Goal: Task Accomplishment & Management: Use online tool/utility

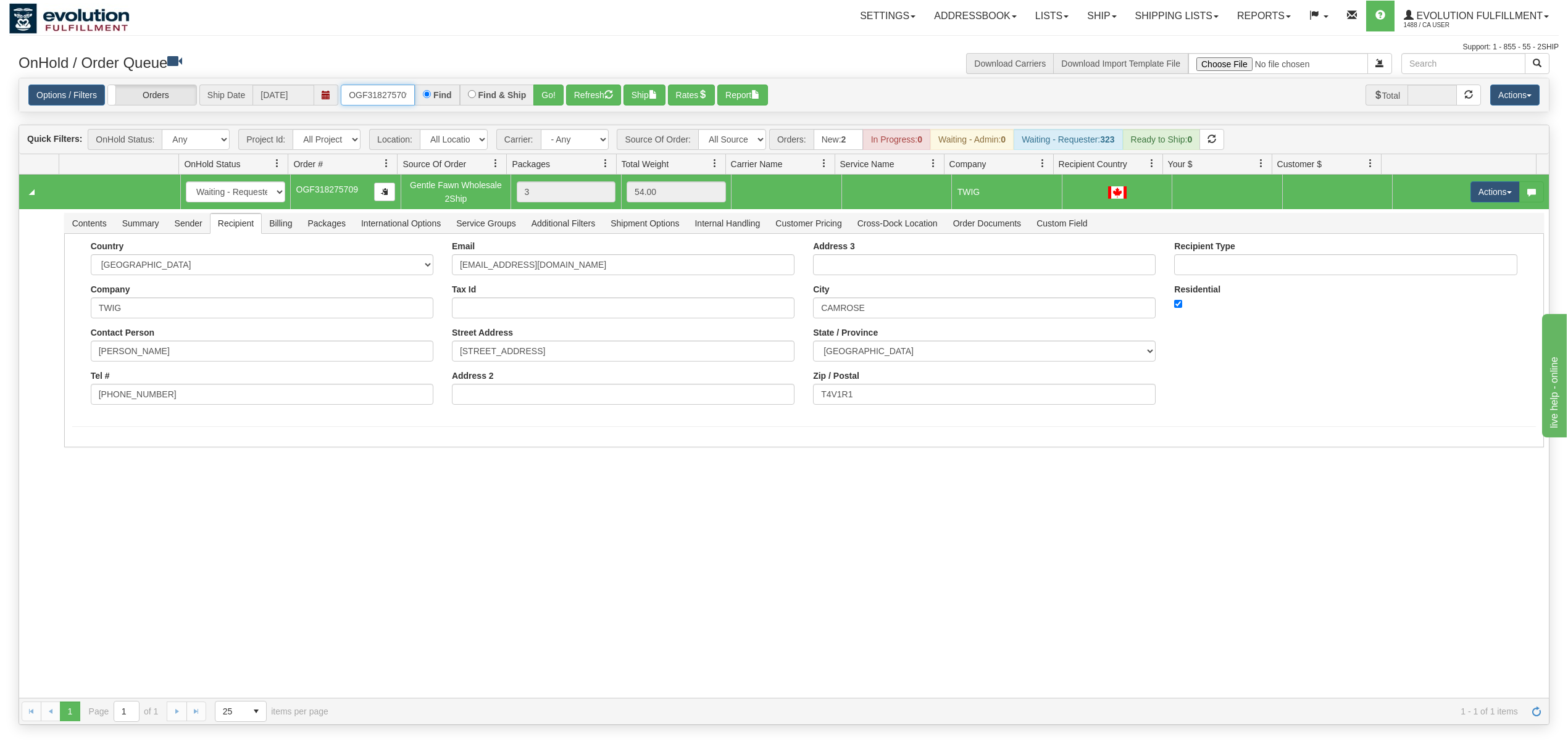
click at [383, 95] on input "OGF318275709" at bounding box center [378, 95] width 74 height 21
click at [383, 95] on input "OGF318275709" at bounding box center [378, 95] width 74 height 21
type input "OMBK17538299"
click at [544, 91] on button "Go!" at bounding box center [549, 95] width 30 height 21
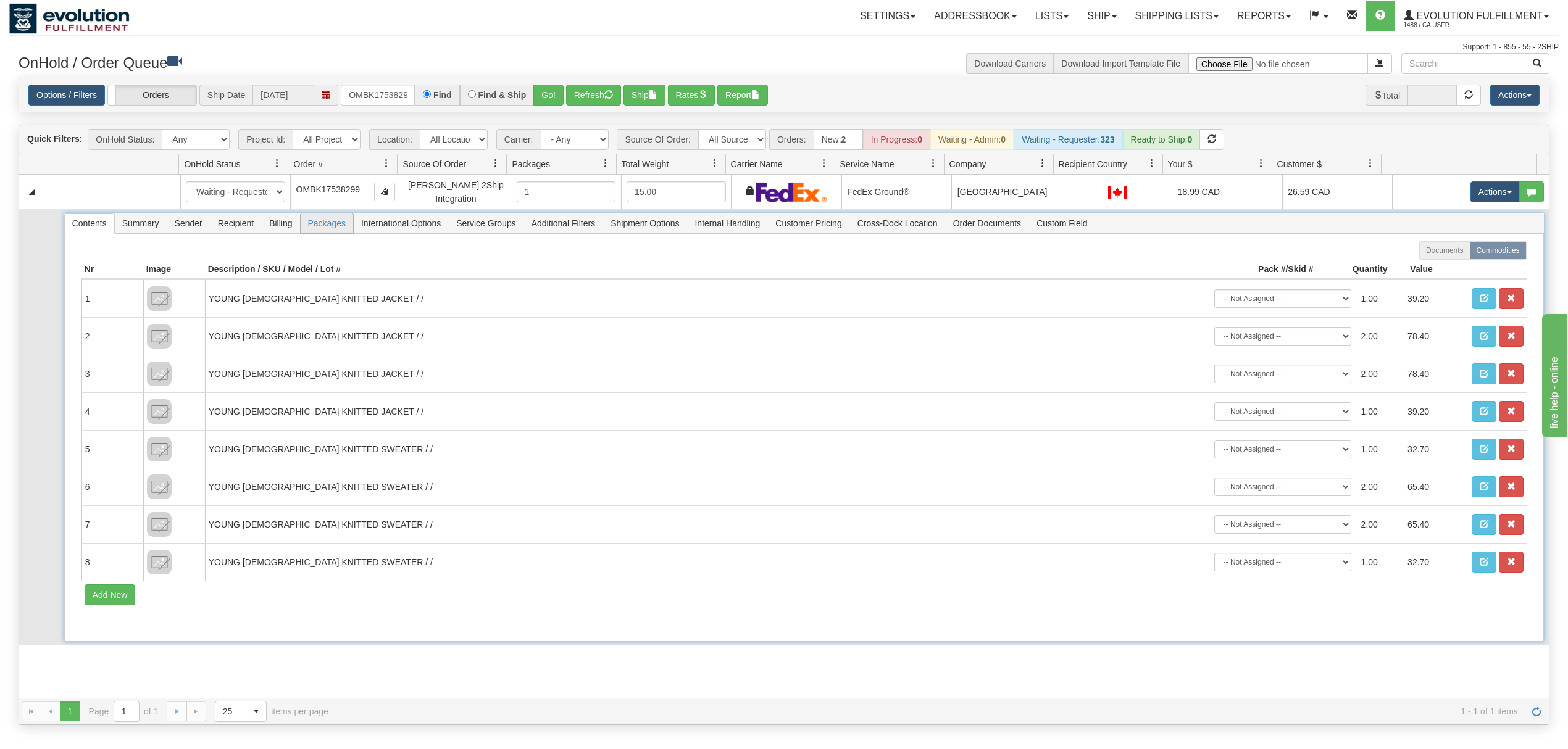
click at [342, 225] on span "Packages" at bounding box center [326, 224] width 53 height 20
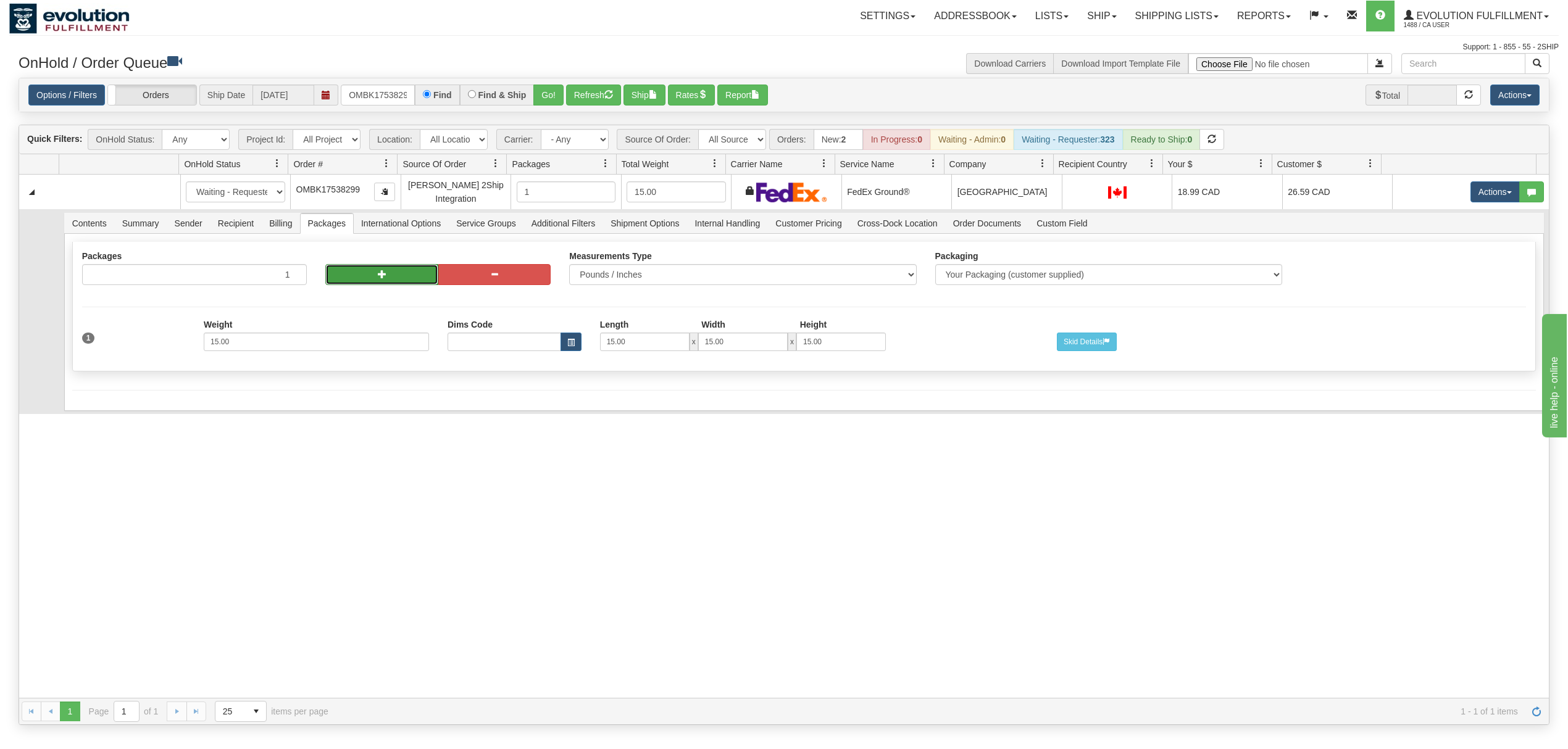
click at [354, 282] on button "button" at bounding box center [382, 275] width 113 height 21
radio input "true"
type input "2"
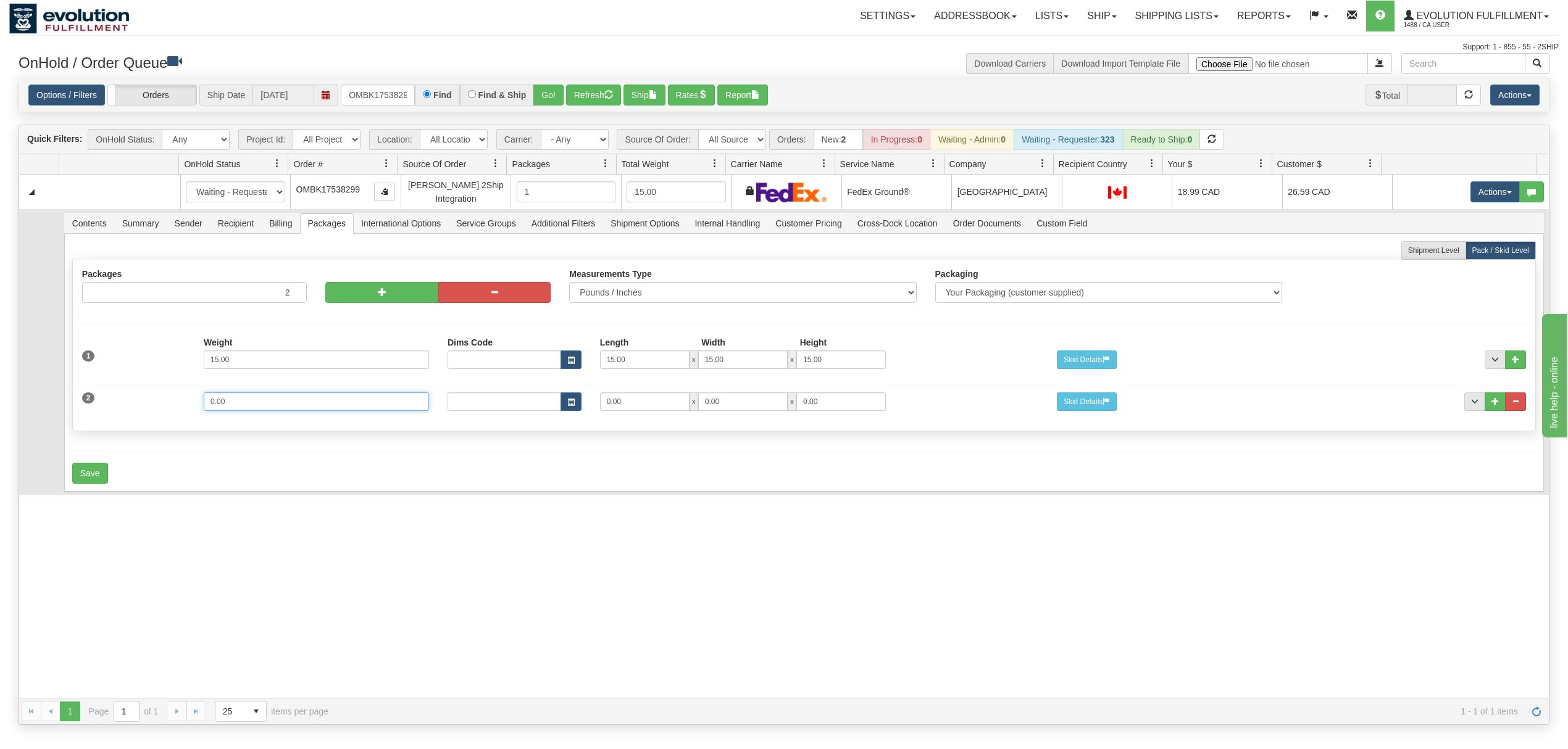
drag, startPoint x: 247, startPoint y: 403, endPoint x: 94, endPoint y: 430, distance: 155.4
click at [94, 430] on div "Packages 2 2 Measurements Type" at bounding box center [804, 346] width 1464 height 172
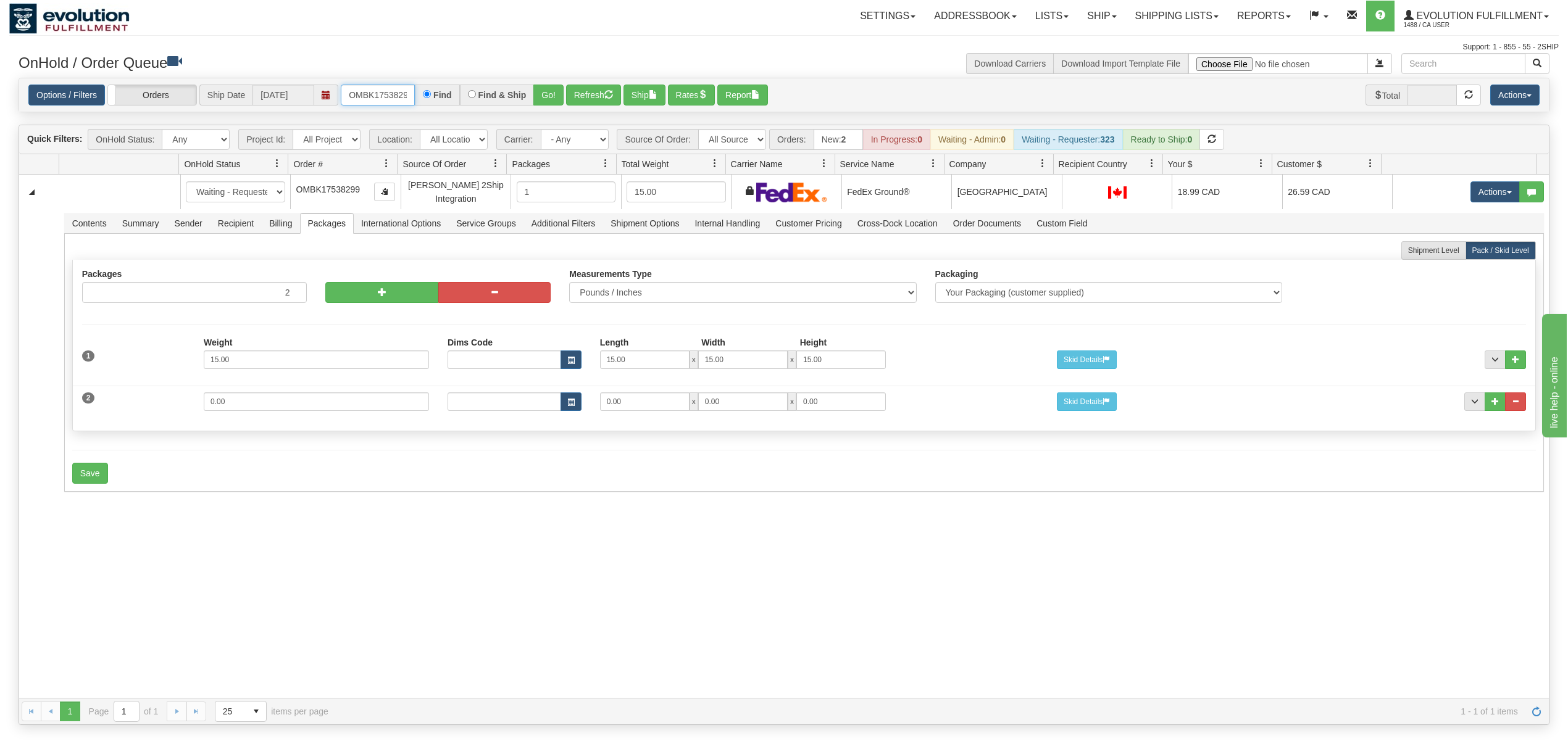
click at [352, 101] on input "OMBK17538299" at bounding box center [378, 95] width 74 height 21
type input "OMBK17538298"
click at [547, 92] on button "Go!" at bounding box center [549, 95] width 30 height 21
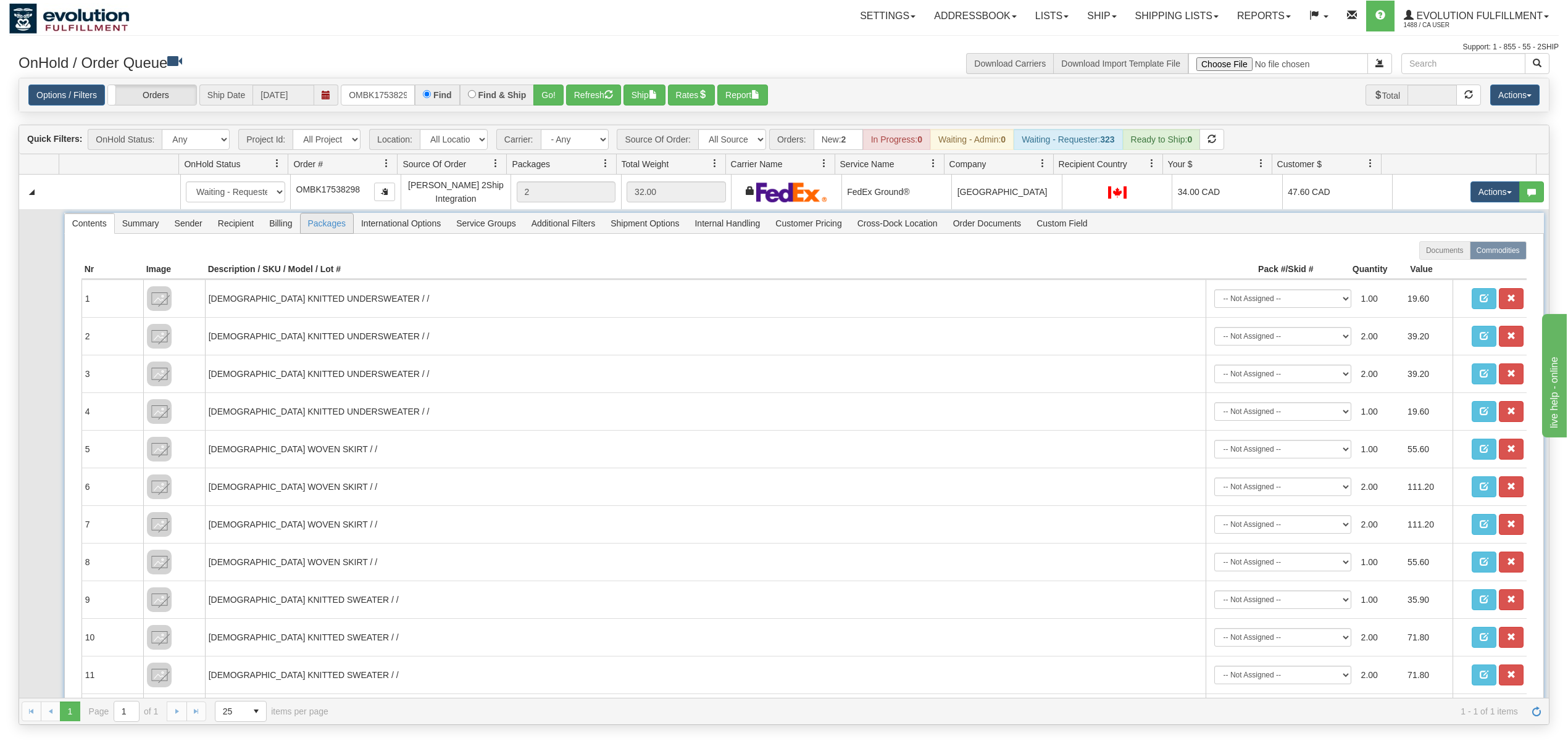
click at [341, 222] on span "Packages" at bounding box center [326, 224] width 53 height 20
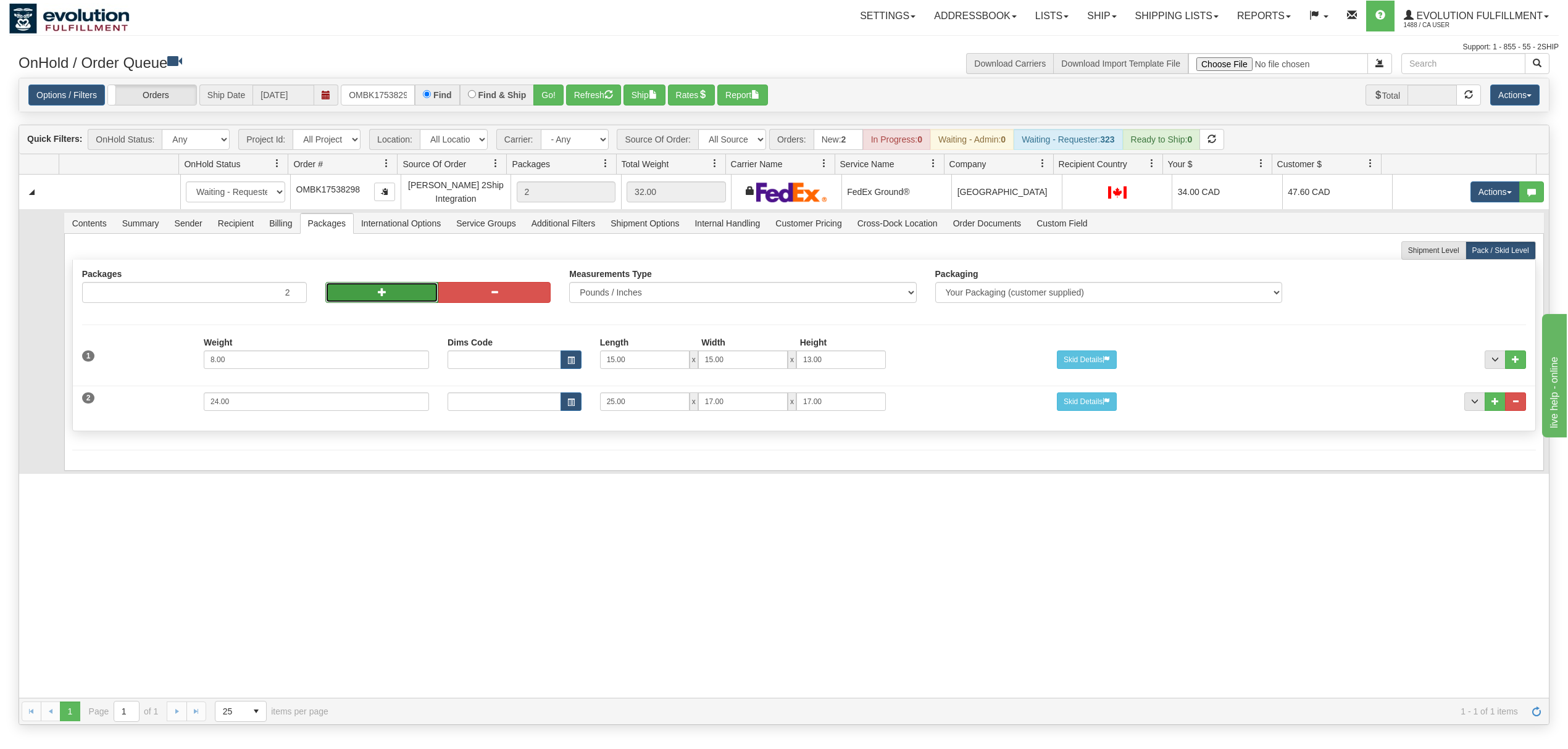
click at [370, 295] on button "button" at bounding box center [382, 292] width 113 height 21
type input "4"
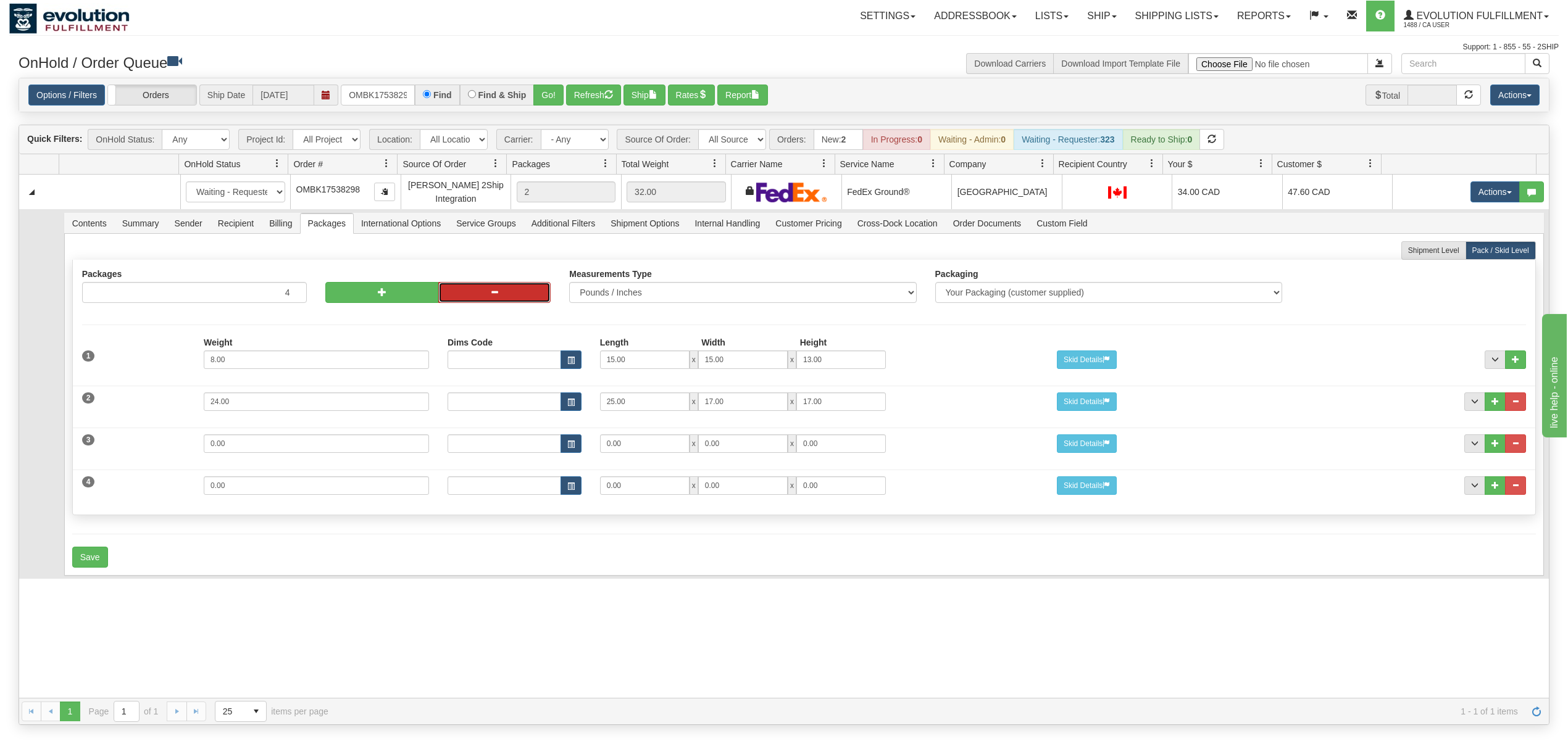
click at [469, 292] on button "button" at bounding box center [495, 292] width 113 height 21
type input "3"
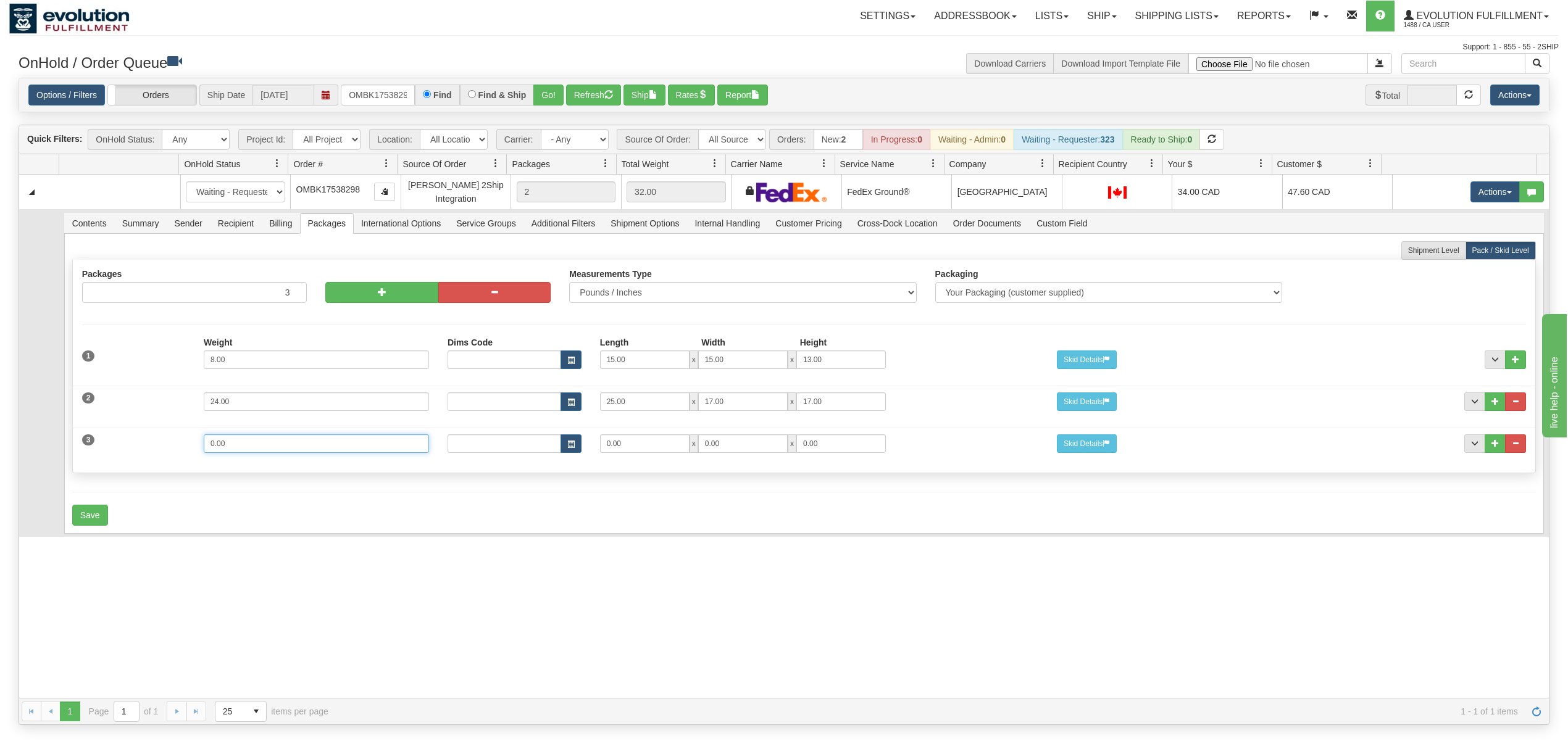
drag, startPoint x: 262, startPoint y: 455, endPoint x: 77, endPoint y: 452, distance: 185.0
click at [74, 452] on div "3 Weight 0.00 Dims Code Length Width Height 0.00 x 0.00 x" at bounding box center [804, 443] width 1463 height 41
type input "15"
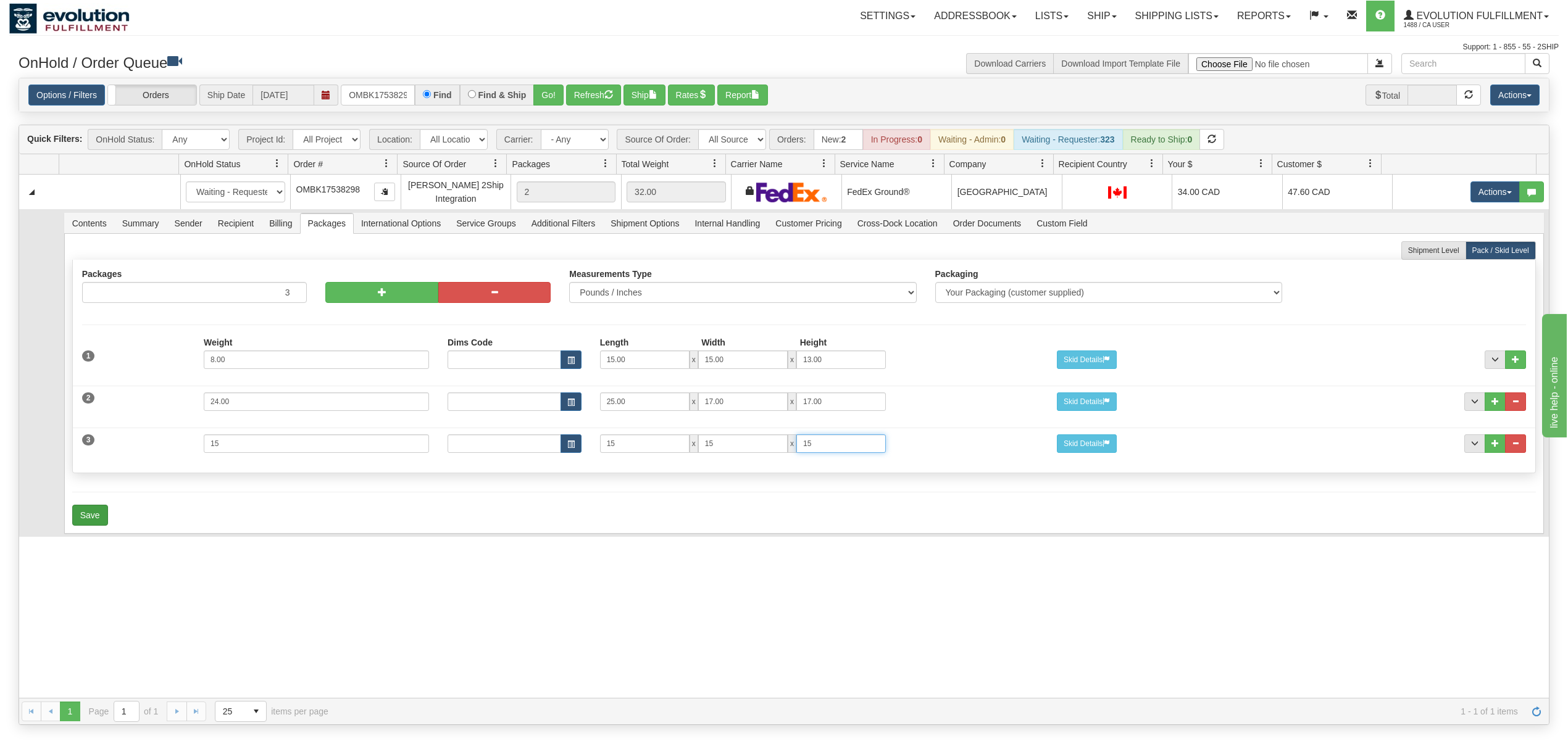
type input "15"
click at [84, 517] on button "Save" at bounding box center [90, 515] width 36 height 21
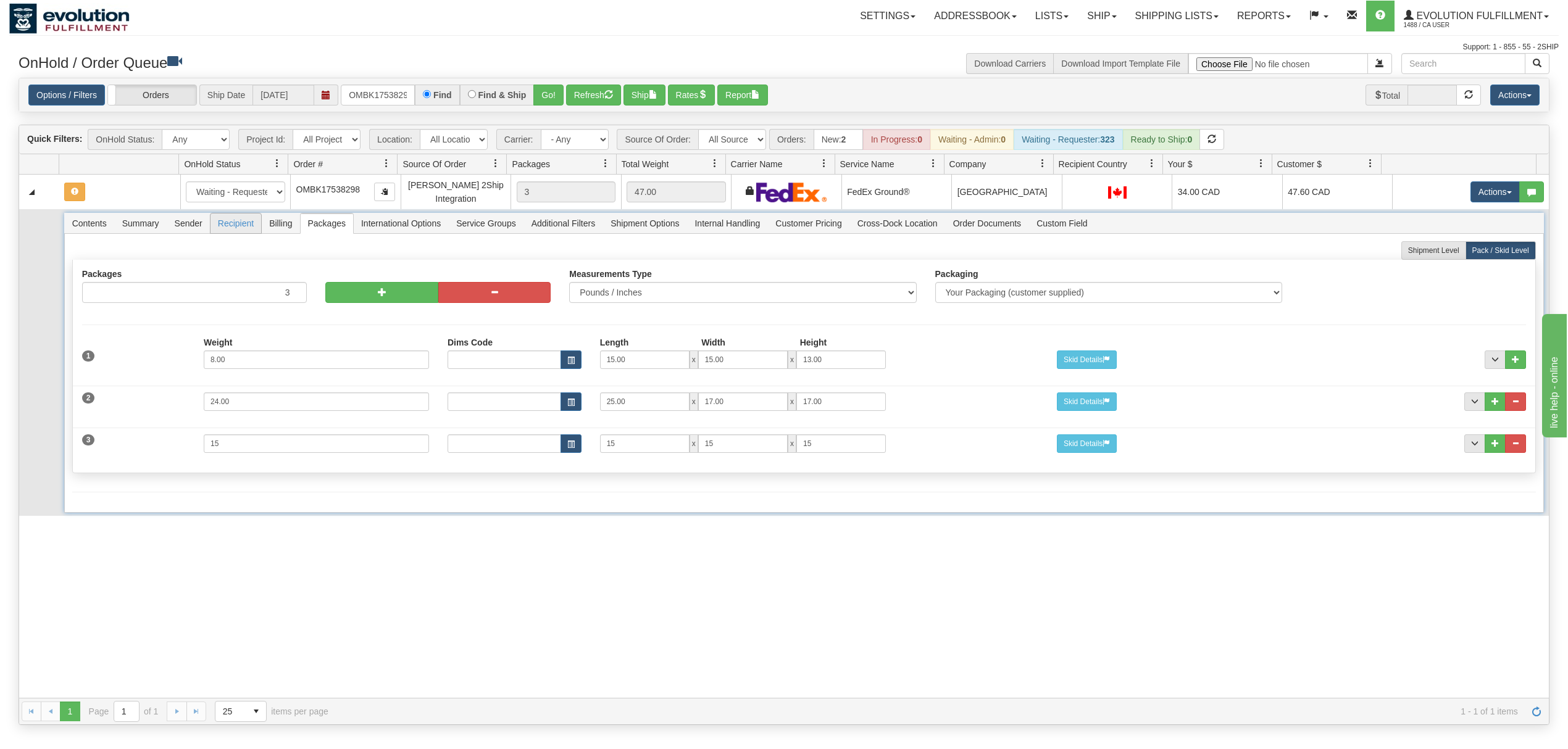
click at [228, 225] on span "Recipient" at bounding box center [235, 224] width 50 height 20
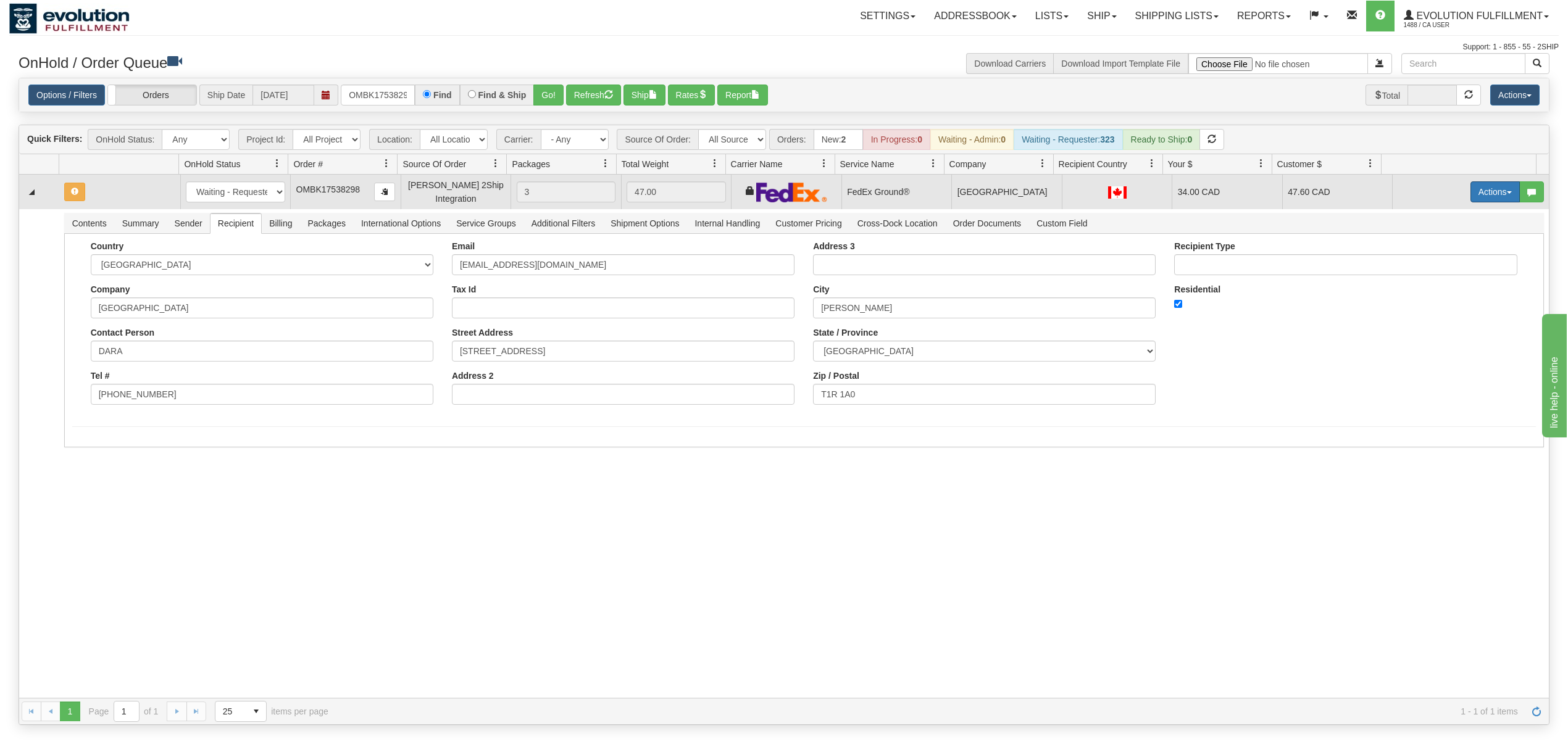
click at [1485, 196] on button "Actions" at bounding box center [1495, 192] width 50 height 21
click at [1444, 255] on link "Rate All Services" at bounding box center [1470, 248] width 98 height 16
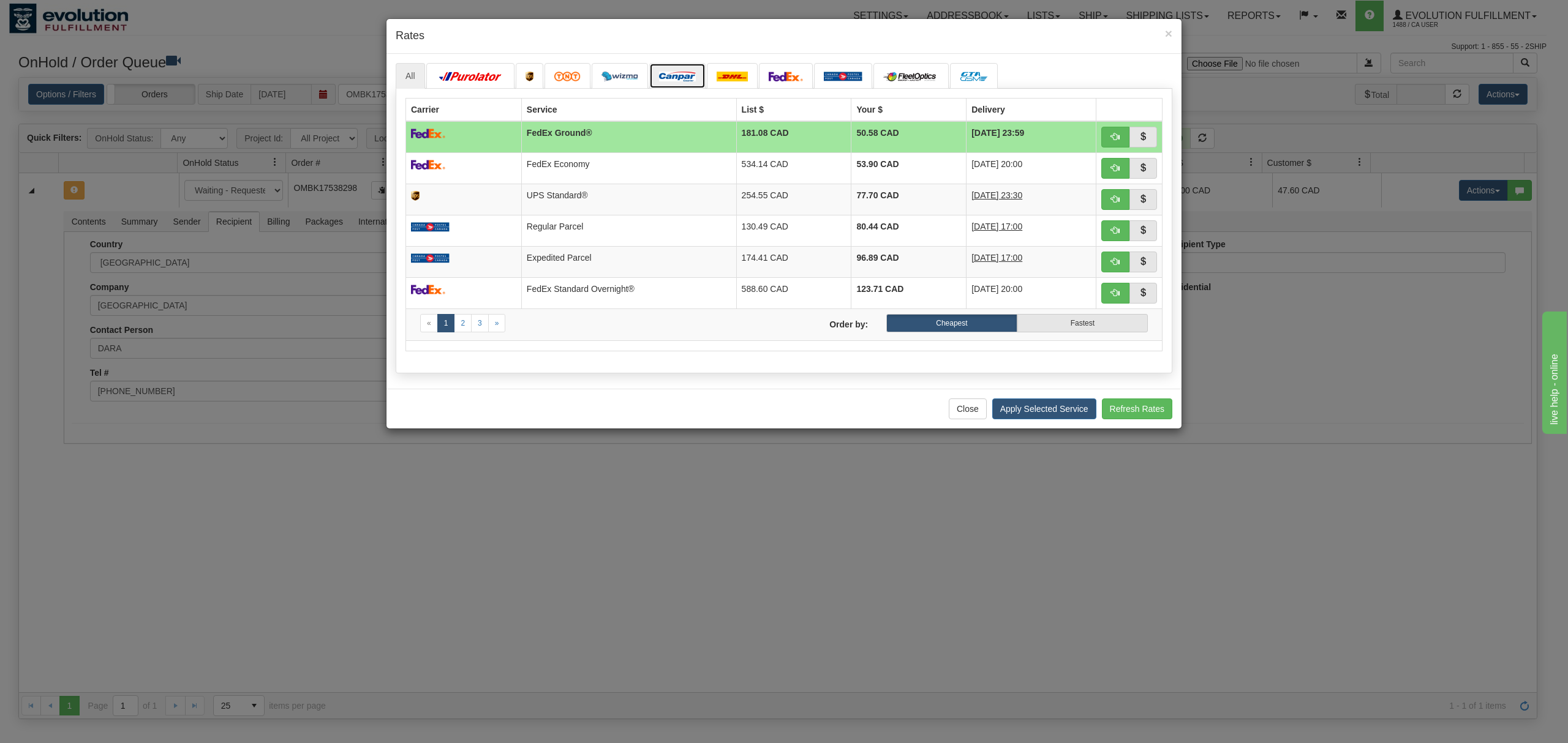
click at [693, 74] on img at bounding box center [677, 76] width 37 height 10
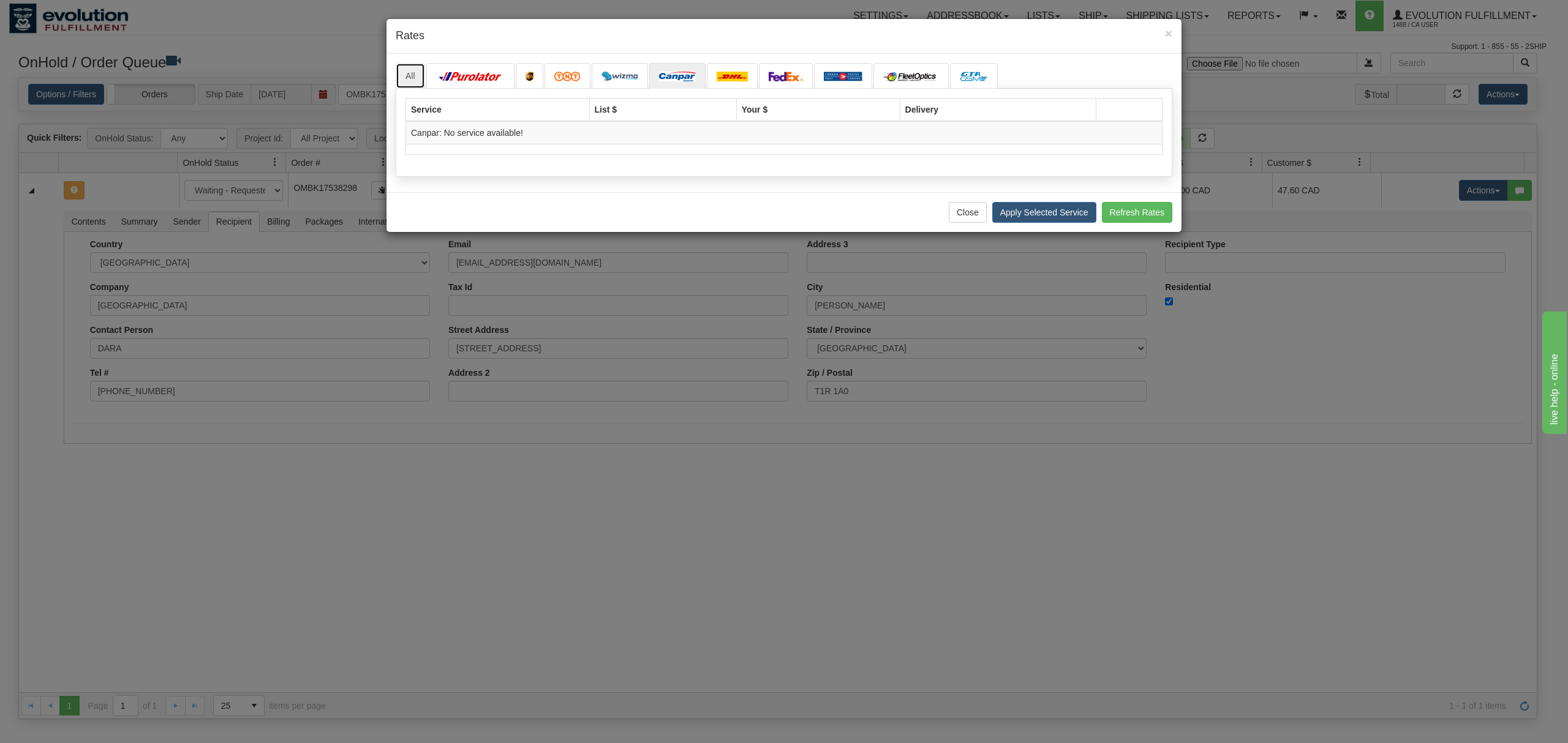
click at [413, 68] on link "All" at bounding box center [411, 76] width 29 height 26
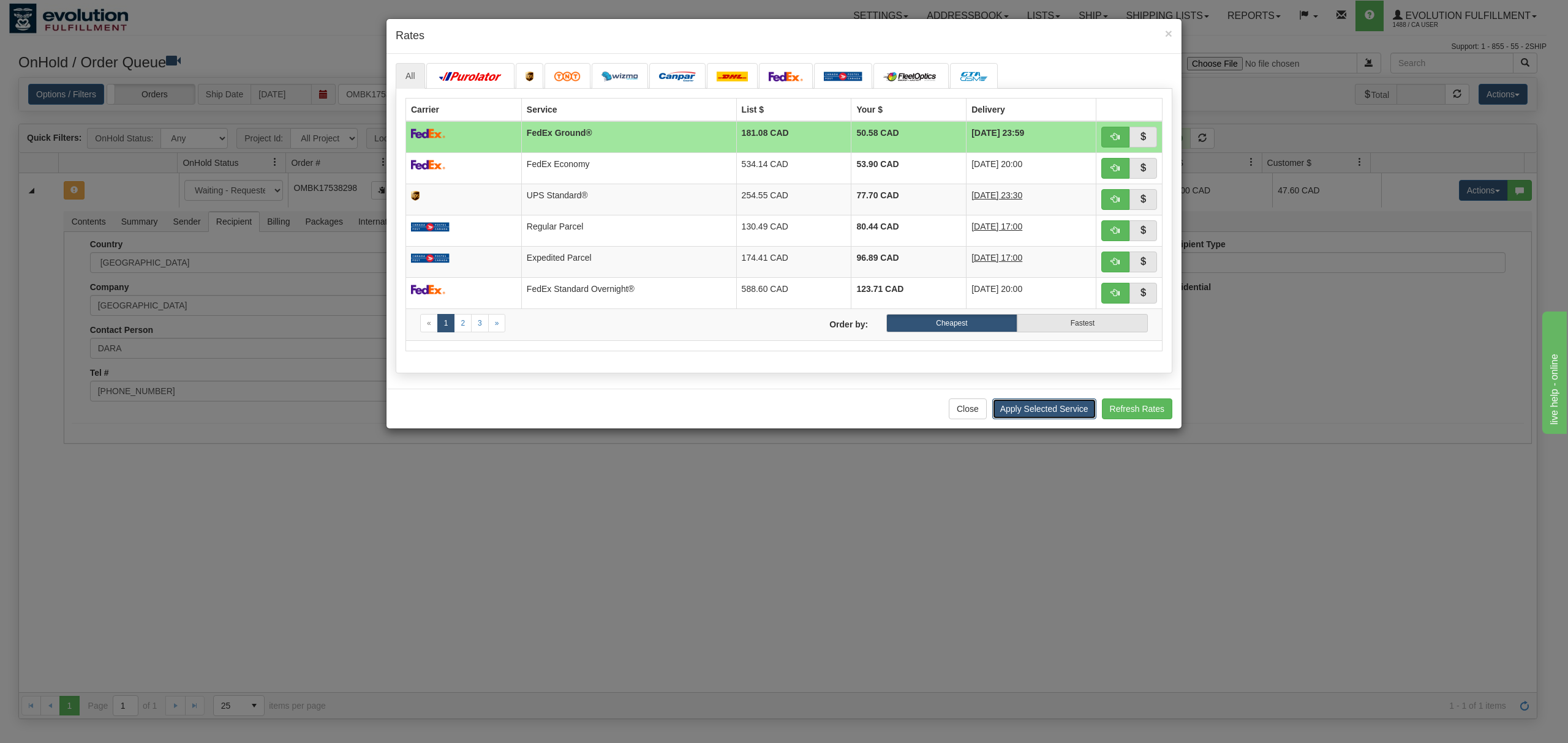
click at [1052, 410] on button "Apply Selected Service" at bounding box center [1044, 409] width 104 height 21
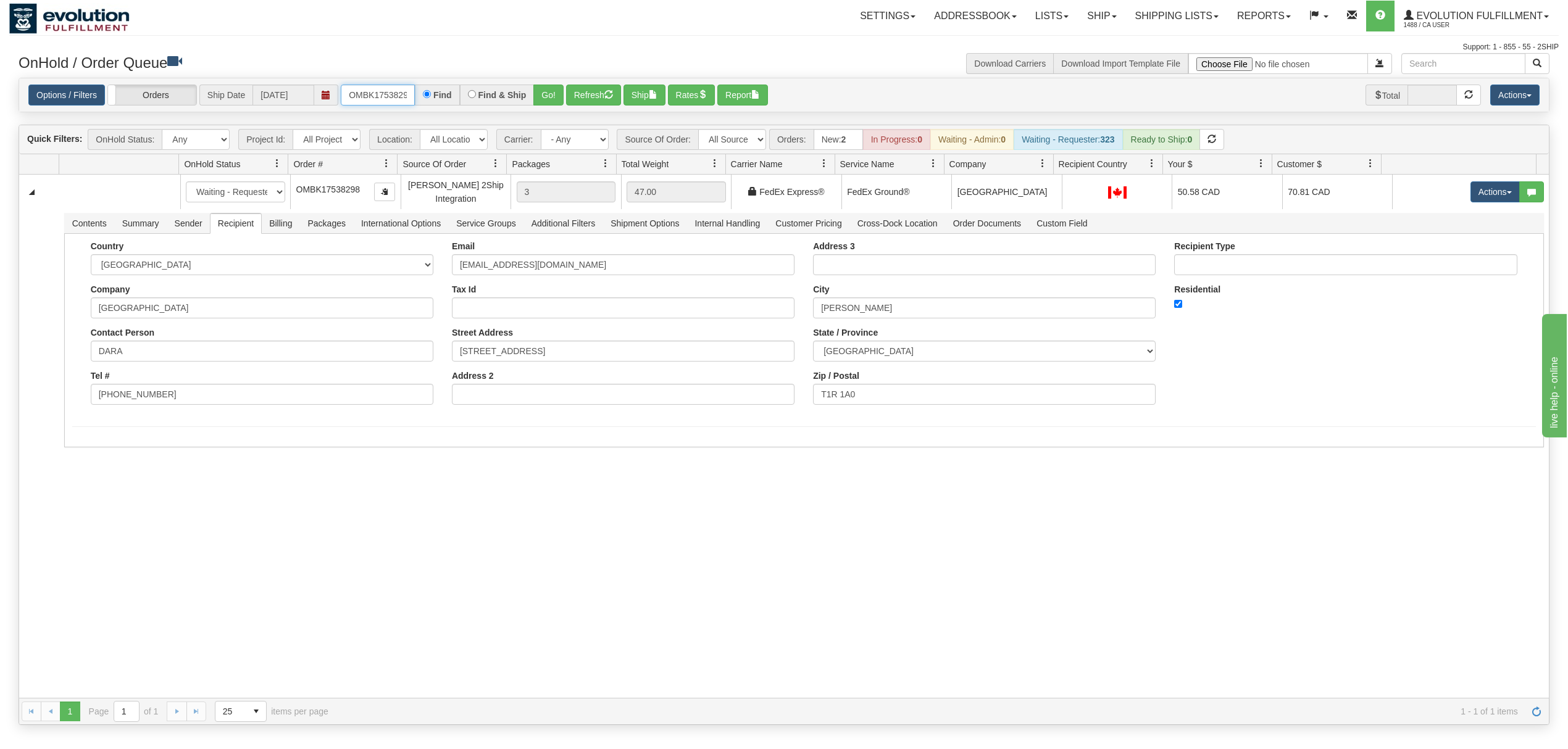
click at [361, 97] on input "OMBK17538298" at bounding box center [378, 95] width 74 height 21
type input "OMBK17393665"
click at [557, 102] on button "Go!" at bounding box center [549, 95] width 30 height 21
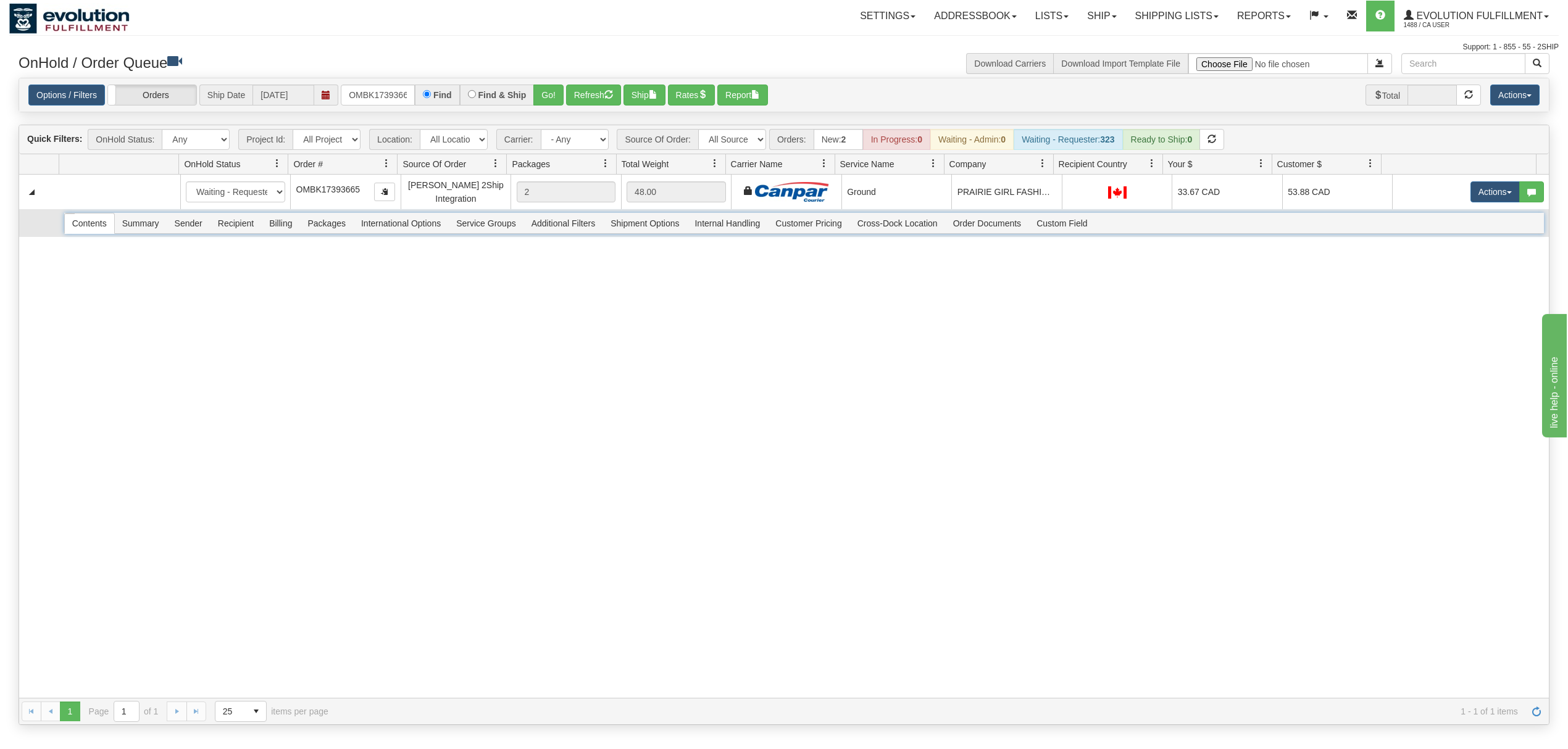
click at [327, 229] on span "Packages" at bounding box center [326, 224] width 53 height 20
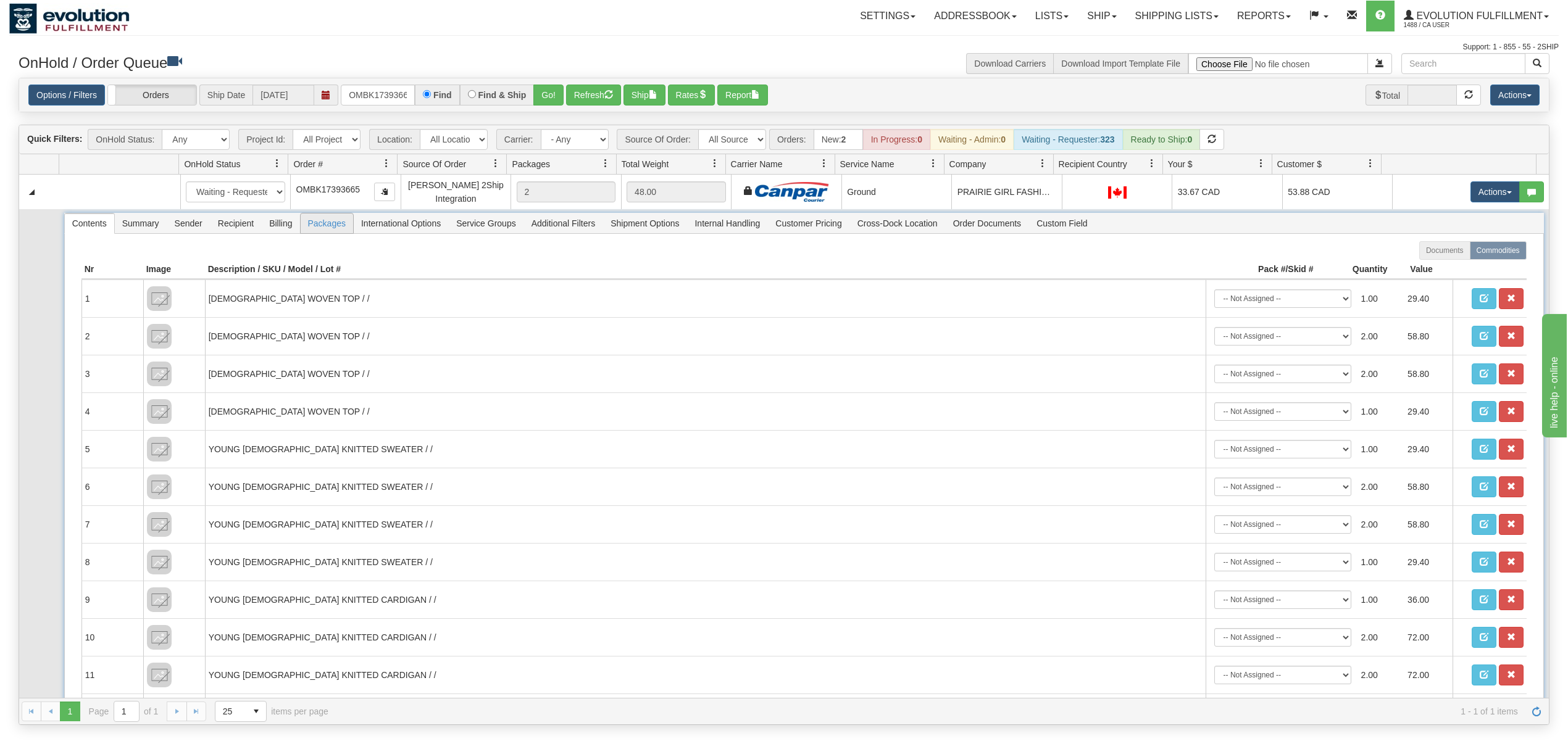
click at [329, 229] on span "Packages" at bounding box center [326, 224] width 53 height 20
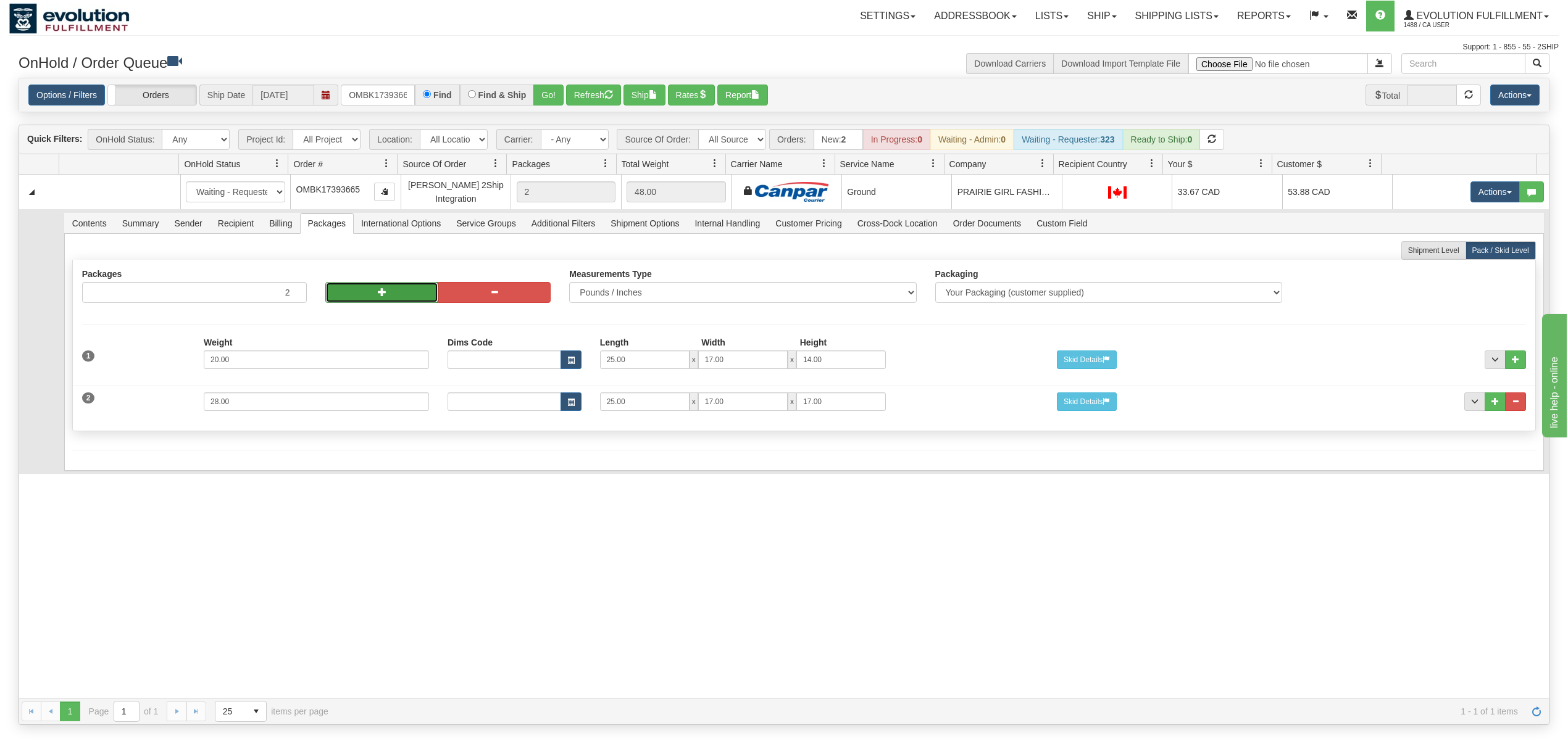
click at [381, 303] on button "button" at bounding box center [382, 292] width 113 height 21
click at [381, 303] on button "button" at bounding box center [382, 292] width 113 height 21
type input "4"
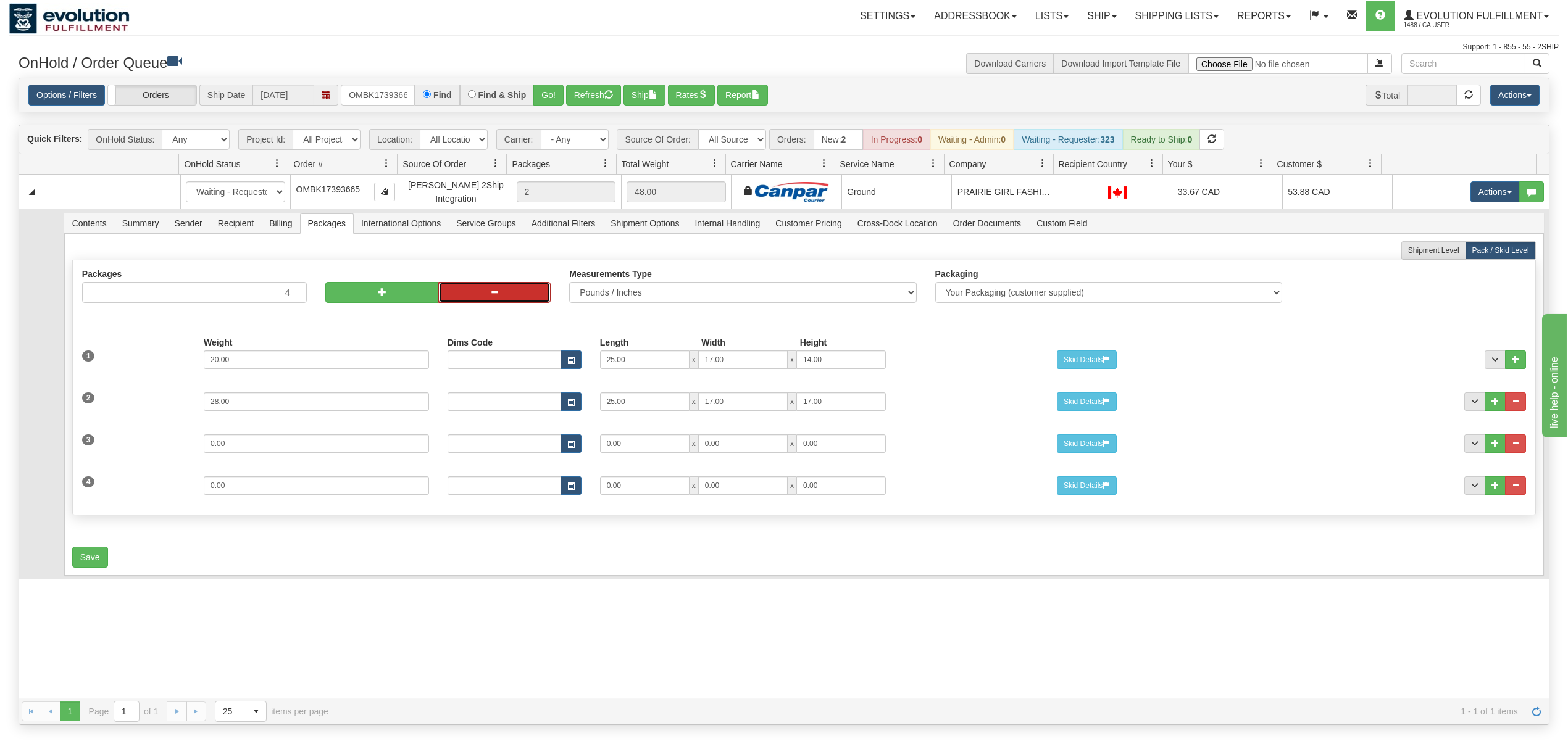
click at [460, 299] on button "button" at bounding box center [495, 292] width 113 height 21
type input "3"
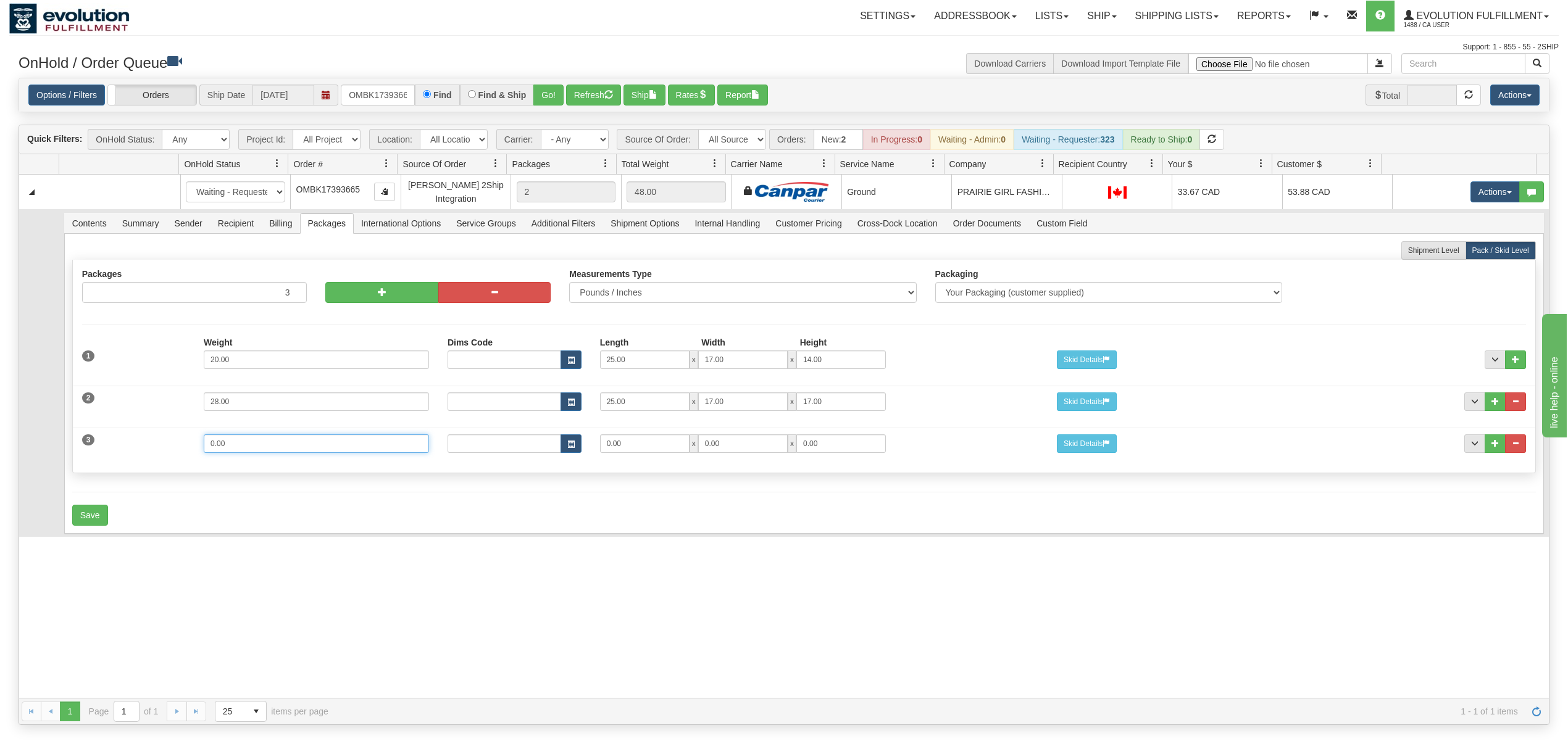
drag, startPoint x: 250, startPoint y: 455, endPoint x: 105, endPoint y: 454, distance: 145.0
click at [105, 454] on div "3 Weight 0.00 Dims Code Length Width Height 0.00 x 0.00 x" at bounding box center [804, 443] width 1463 height 41
type input "6"
type input "15"
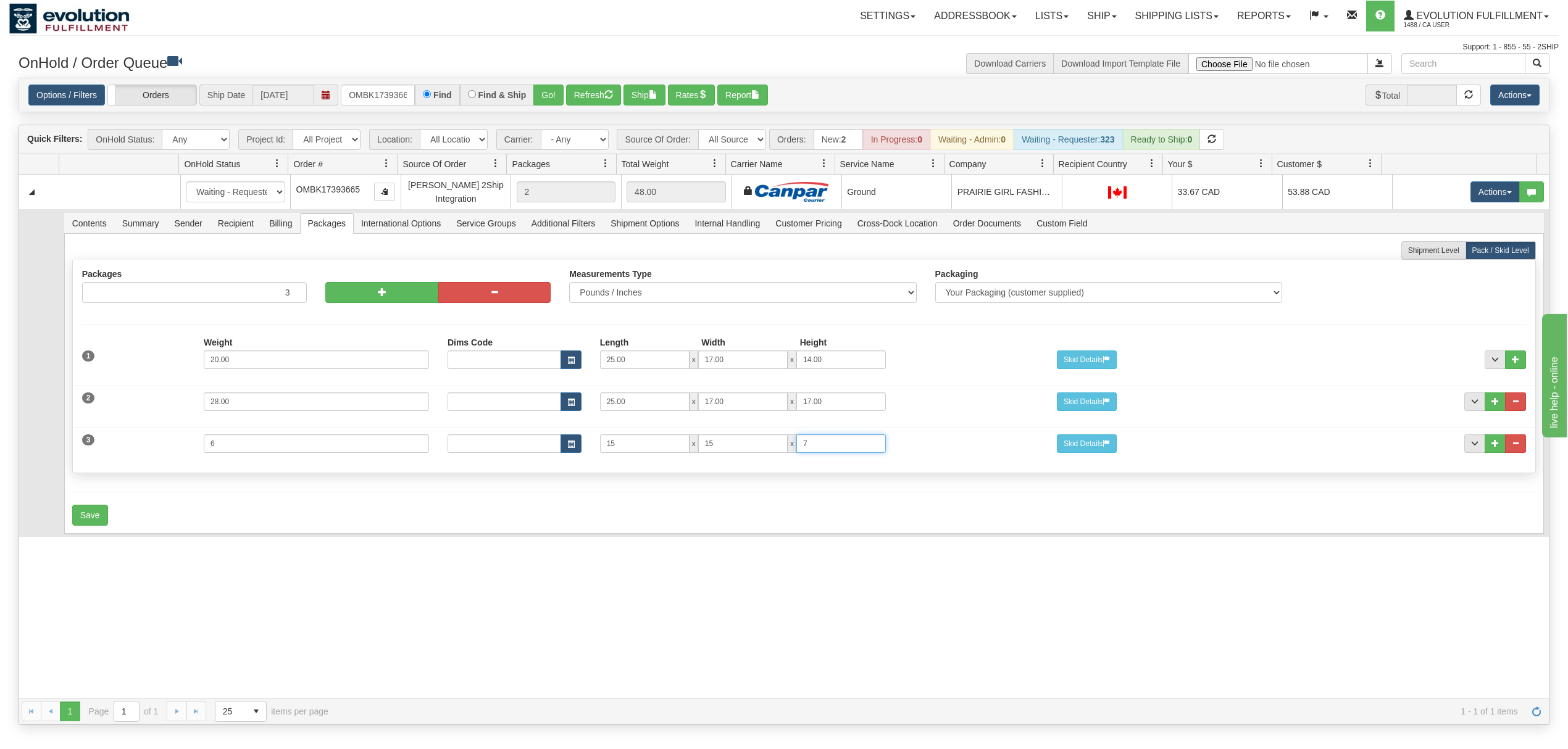
type input "7"
click at [87, 509] on form "Shipment Level Pack / Skid Level Packages 3 3" at bounding box center [804, 383] width 1464 height 284
click at [87, 514] on button "Save" at bounding box center [90, 515] width 36 height 21
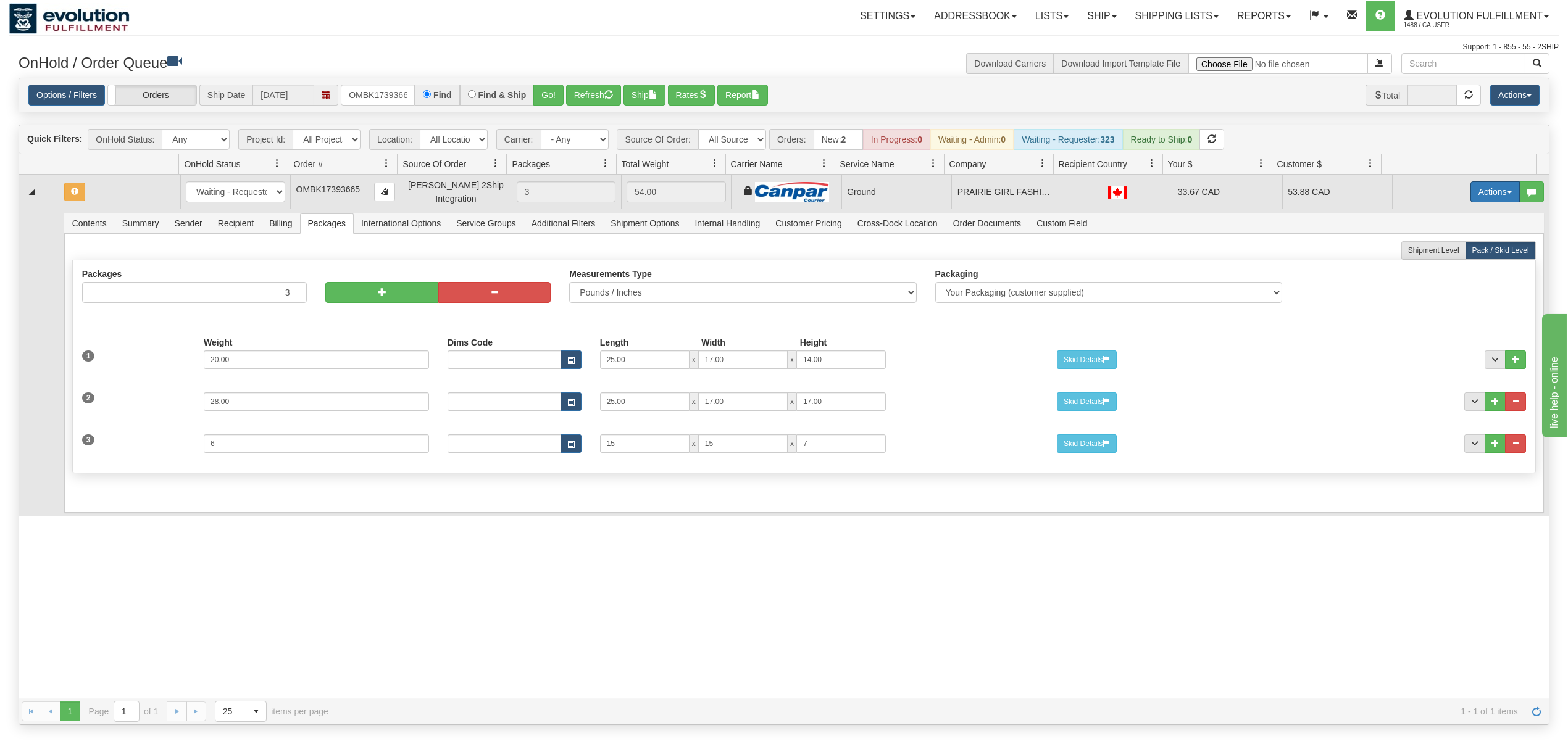
click at [1471, 192] on button "Actions" at bounding box center [1495, 192] width 50 height 21
click at [1438, 247] on span "Rate All Services" at bounding box center [1470, 247] width 74 height 10
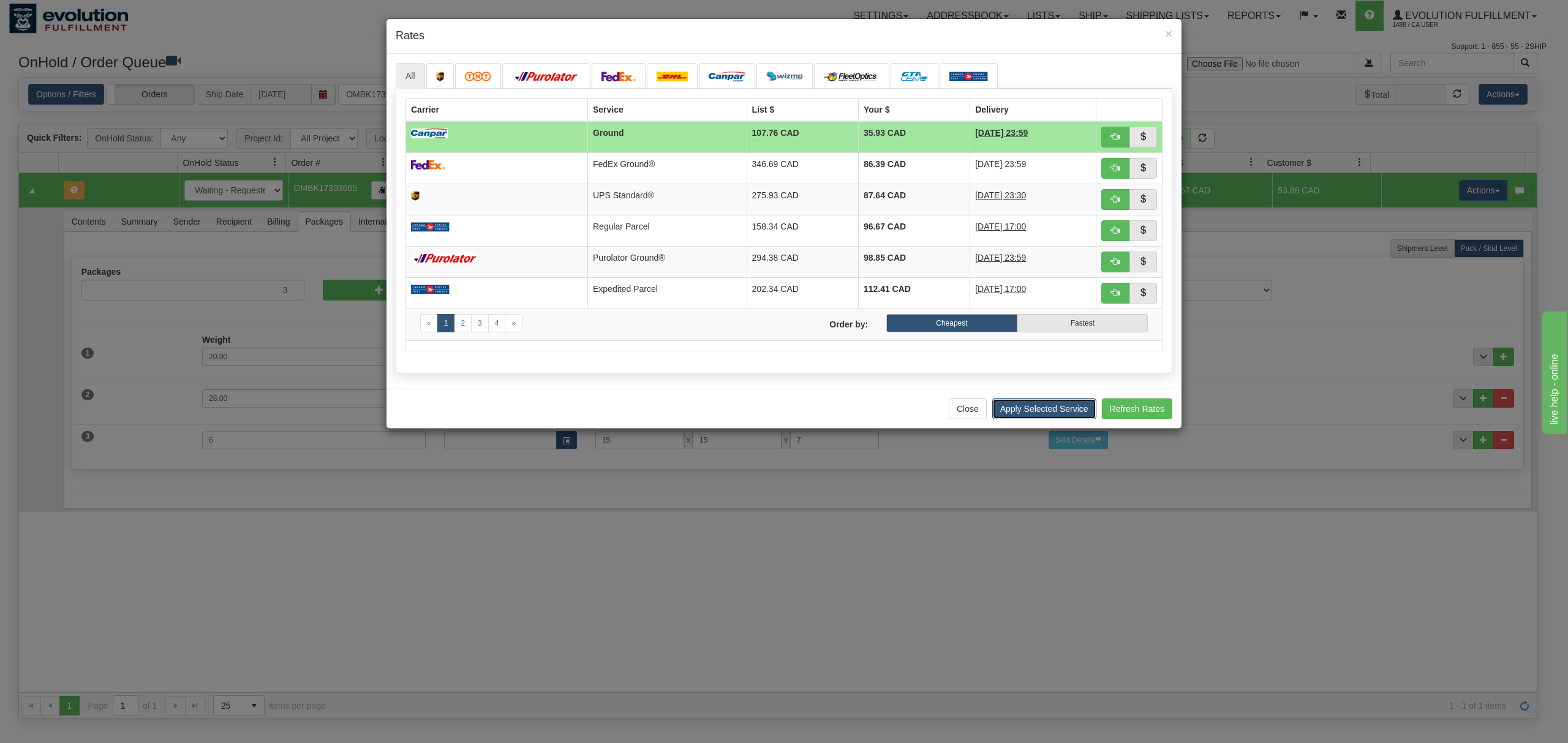
click at [1020, 417] on button "Apply Selected Service" at bounding box center [1044, 409] width 104 height 21
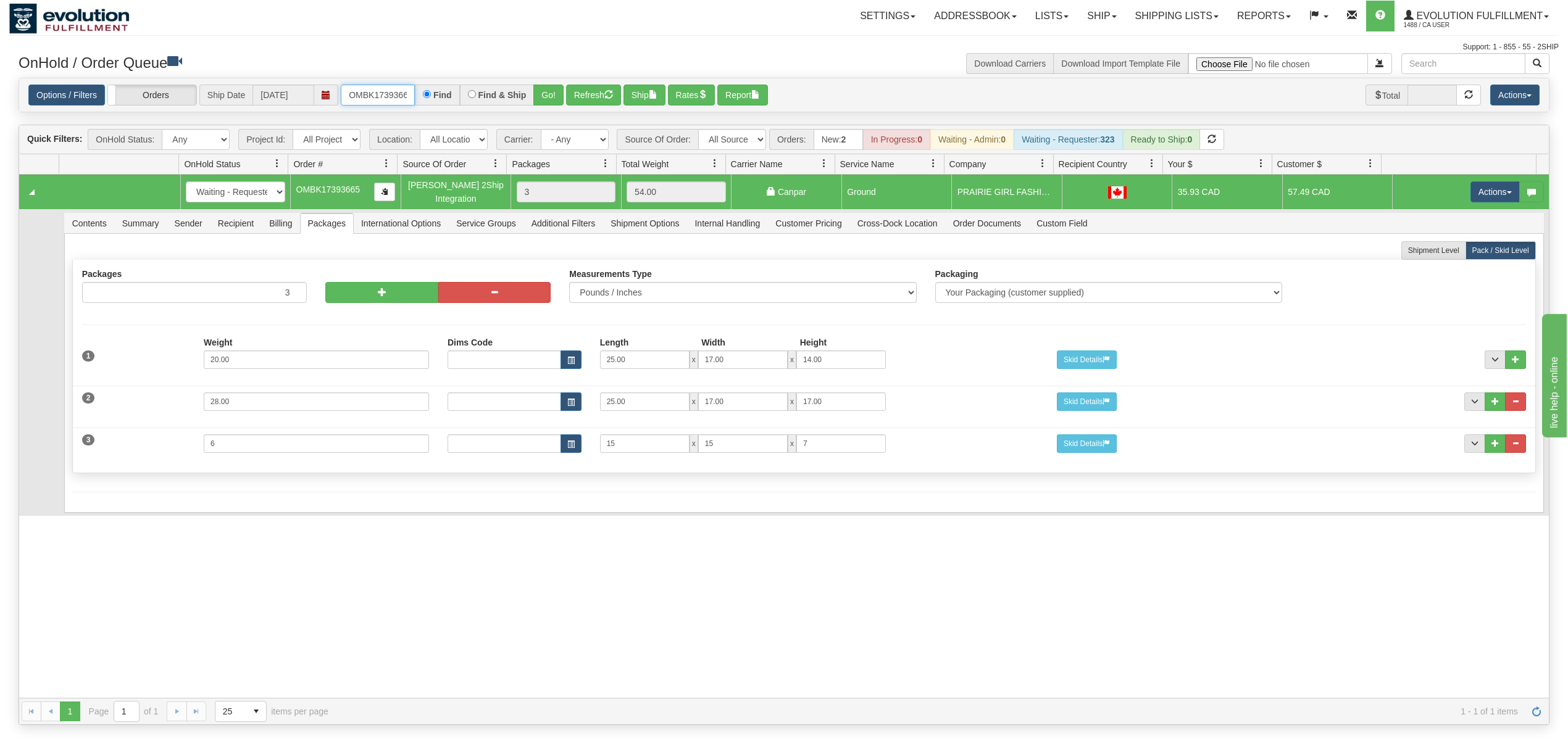
click at [395, 92] on input "OMBK17393665" at bounding box center [378, 95] width 74 height 21
type input "OMBK17578390"
click at [549, 92] on button "Go!" at bounding box center [549, 95] width 30 height 21
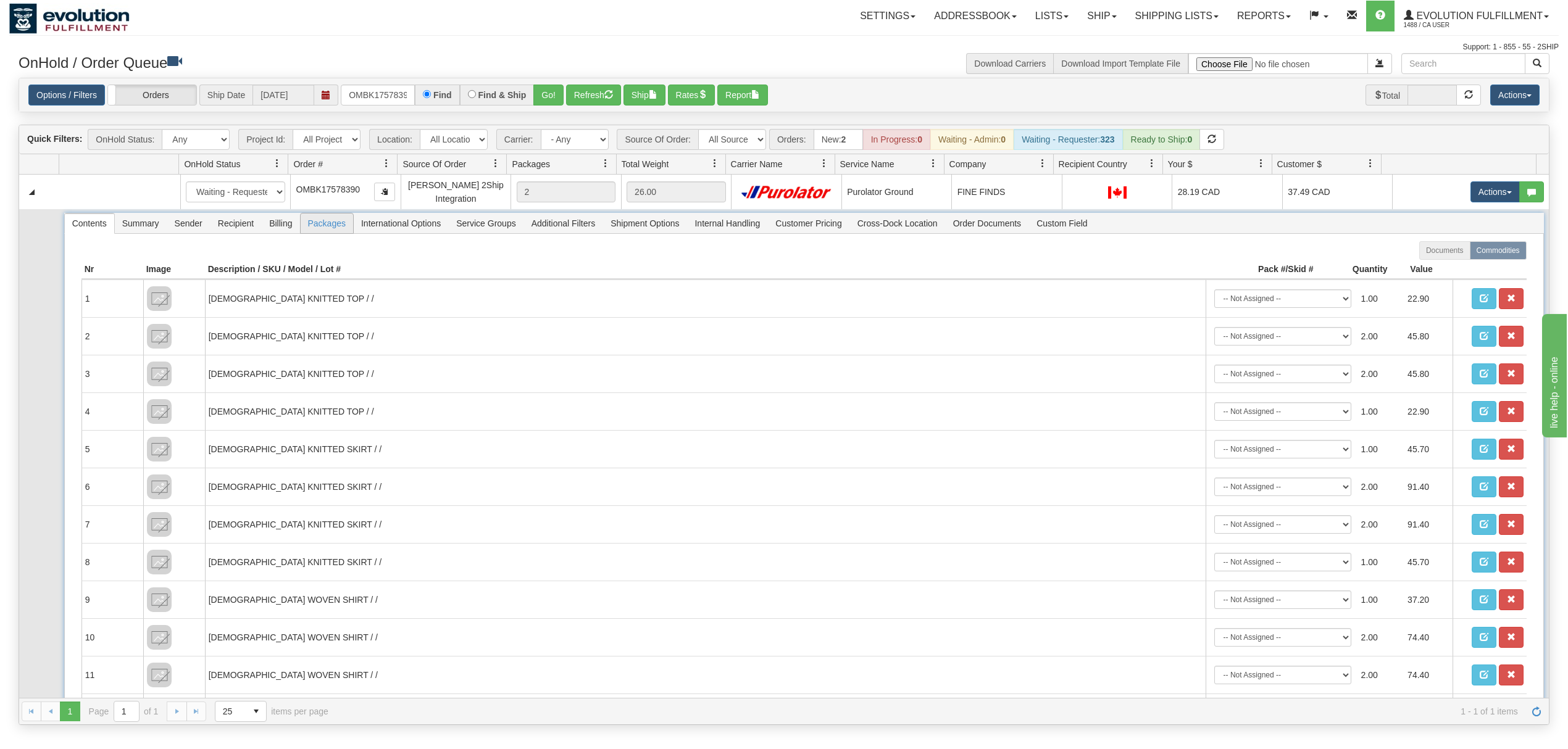
click at [325, 228] on span "Packages" at bounding box center [326, 224] width 53 height 20
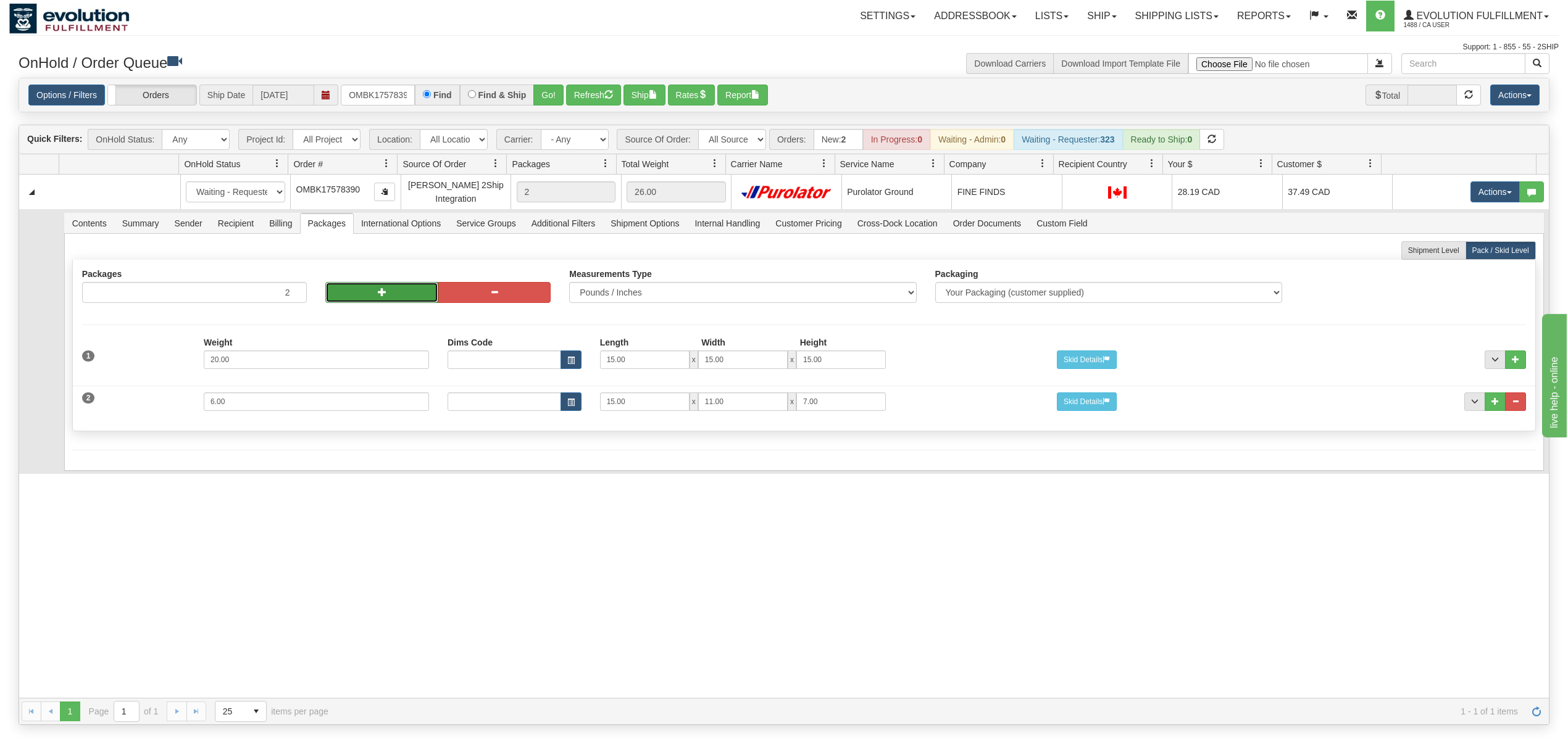
click at [403, 303] on button "button" at bounding box center [382, 292] width 113 height 21
click at [392, 299] on button "button" at bounding box center [382, 292] width 113 height 21
type input "4"
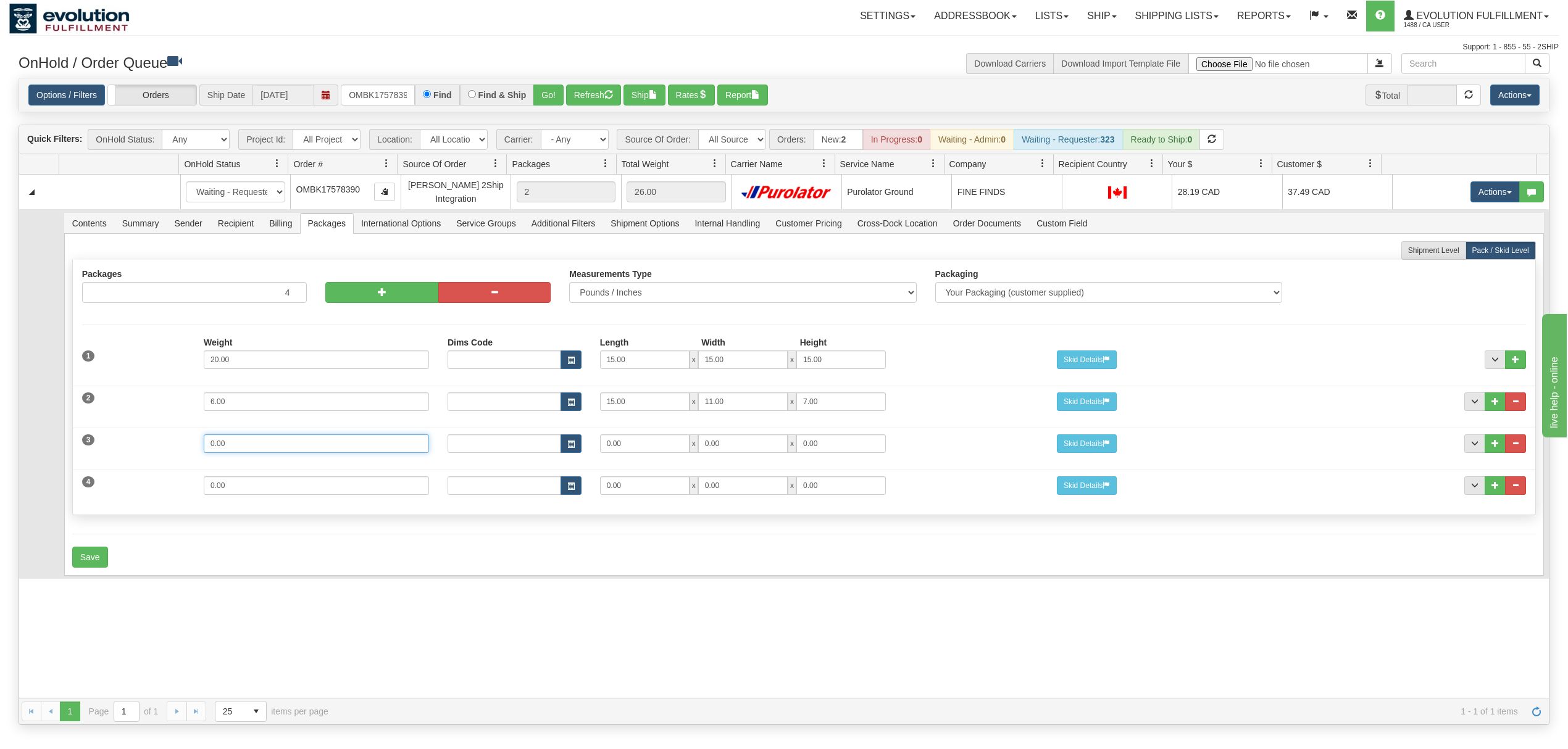
drag, startPoint x: 255, startPoint y: 444, endPoint x: 62, endPoint y: 444, distance: 193.0
click at [62, 444] on td "Contents Summary Sender Recipient Billing Packages International Options Servic…" at bounding box center [803, 394] width 1490 height 370
type input "22"
type input "25"
type input "17"
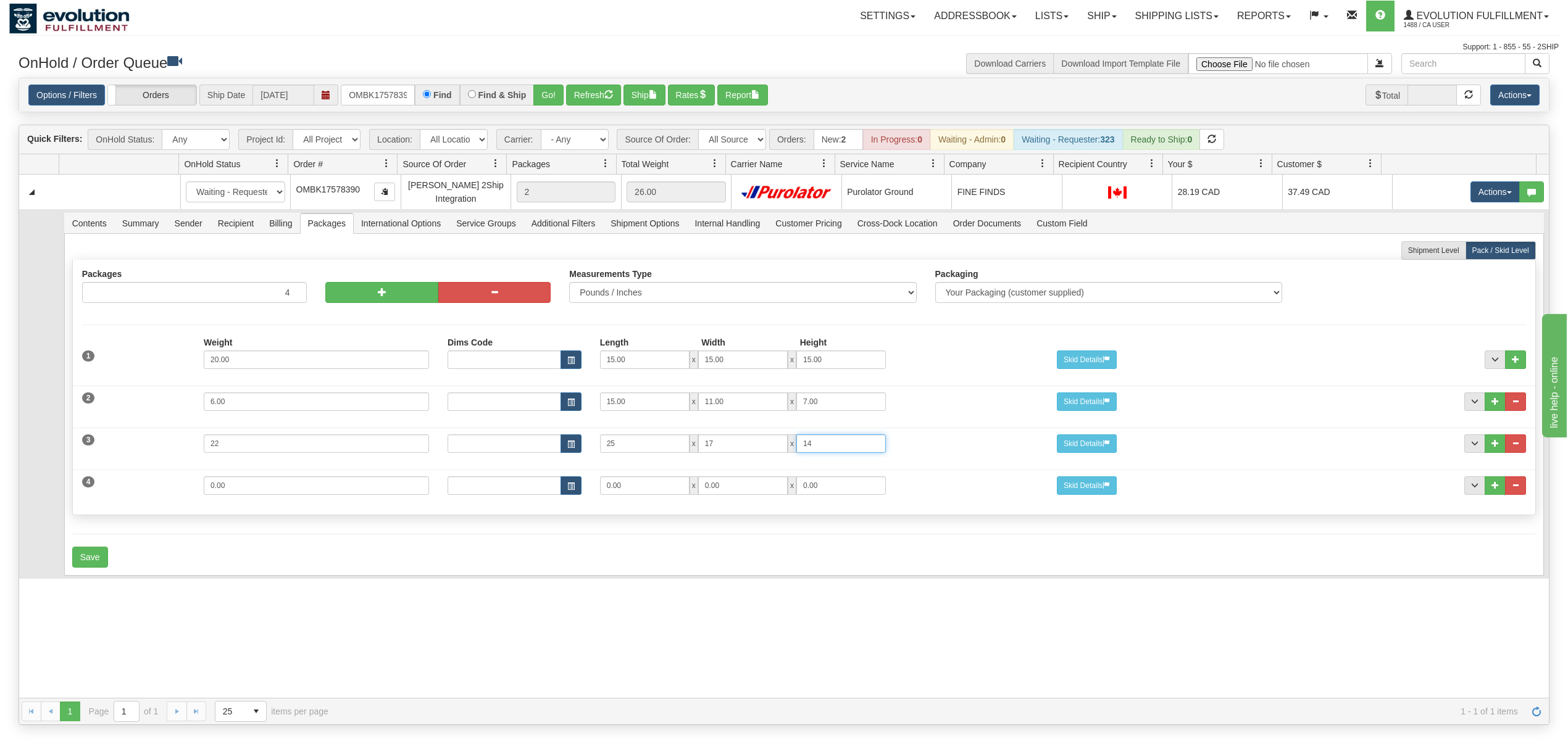
type input "14"
drag, startPoint x: 231, startPoint y: 490, endPoint x: 144, endPoint y: 499, distance: 87.5
click at [144, 499] on div "4 Weight 0.00 Dims Code Length Width Height 0.00 x 0.00 x" at bounding box center [804, 484] width 1463 height 41
type input "7"
type input "15"
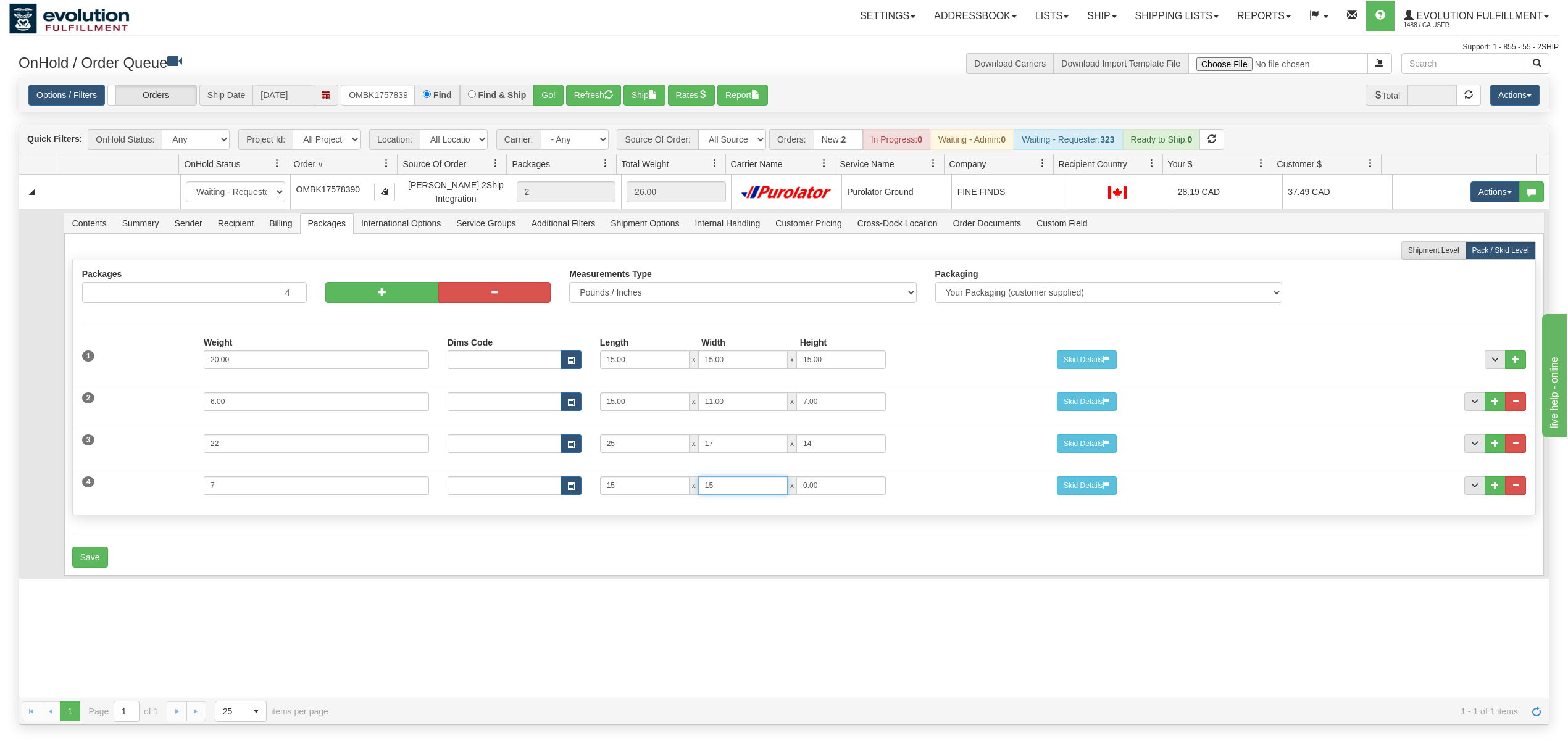
type input "15"
type input "9"
click at [96, 561] on button "Save" at bounding box center [90, 557] width 36 height 21
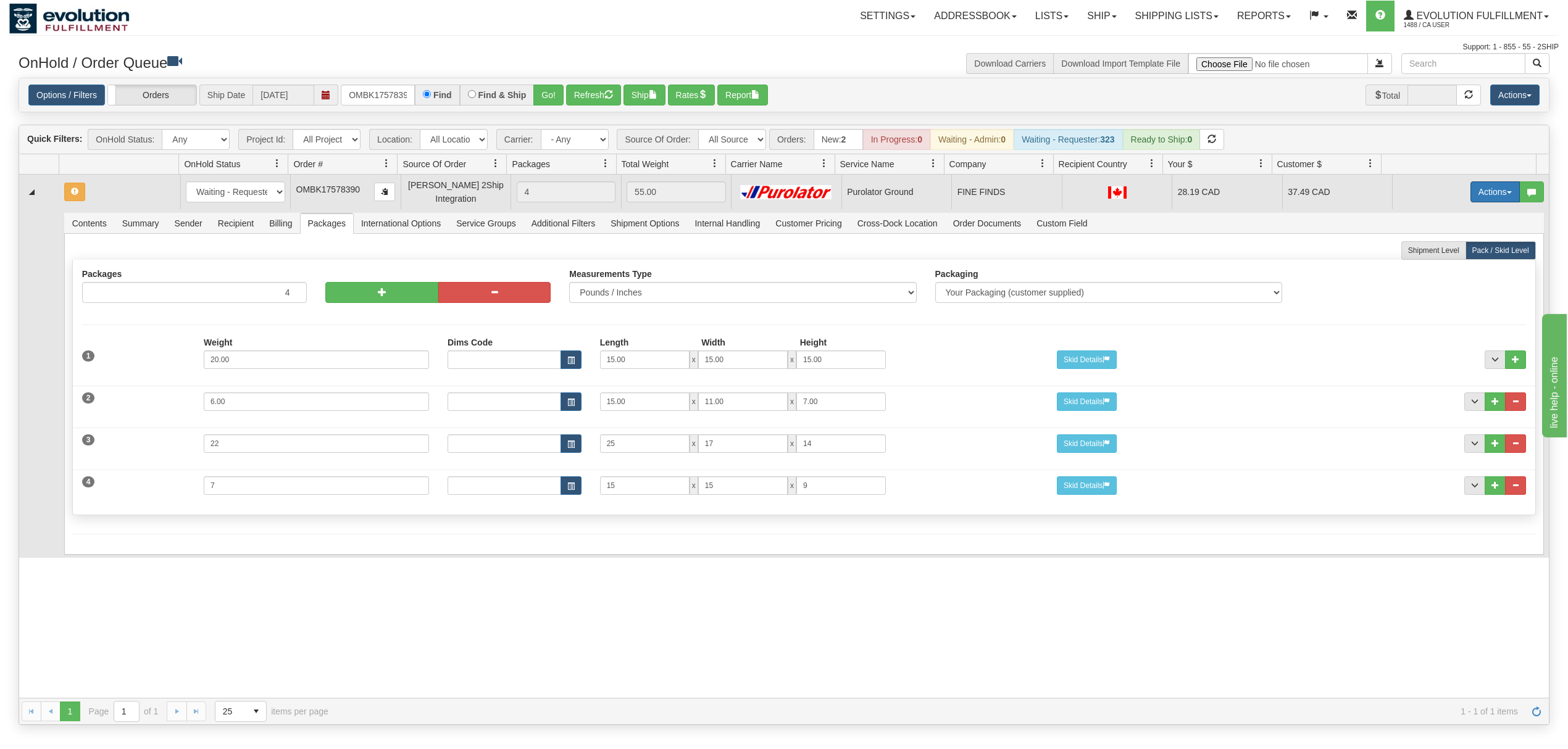
click at [1472, 188] on button "Actions" at bounding box center [1495, 192] width 50 height 21
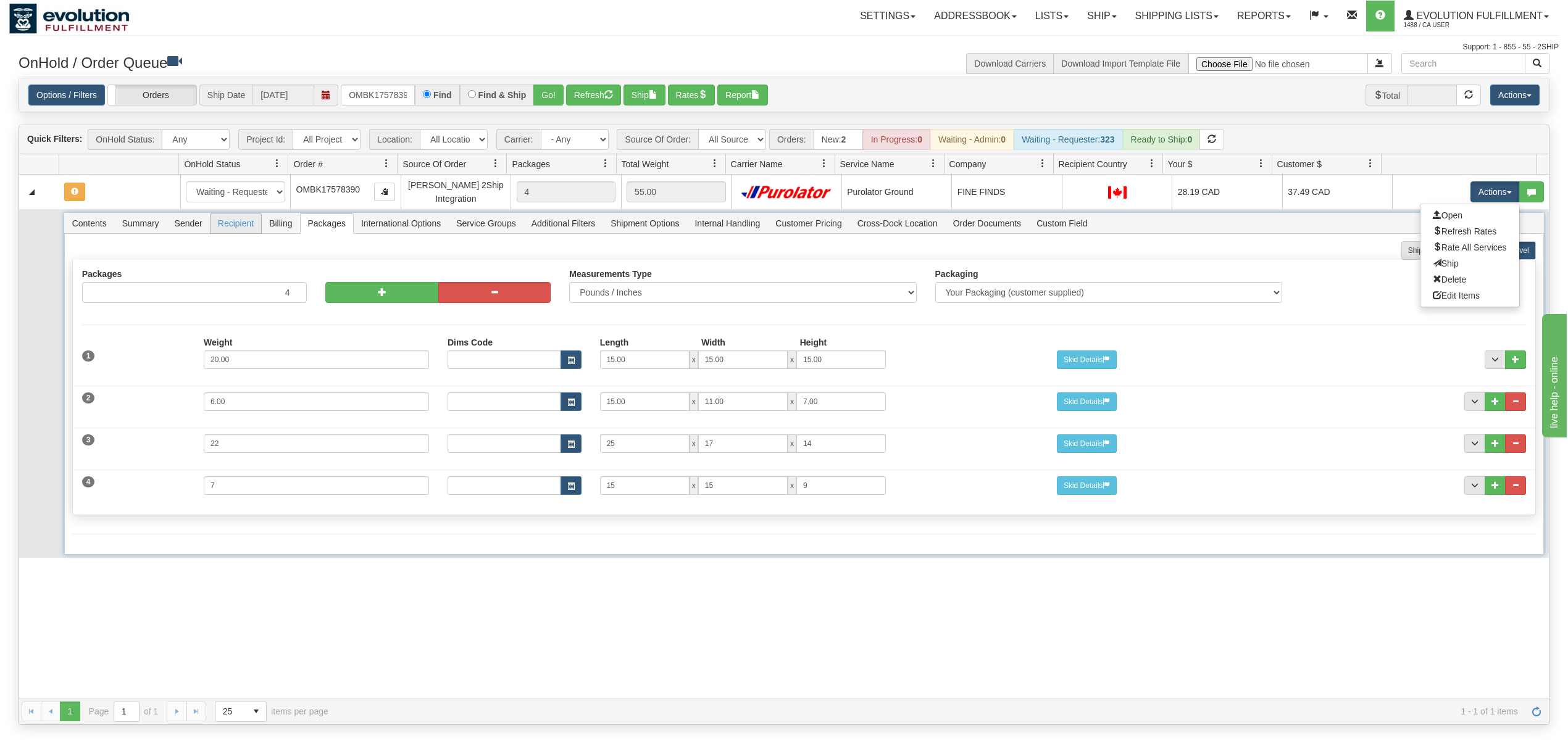
click at [220, 232] on span "Recipient" at bounding box center [235, 224] width 50 height 20
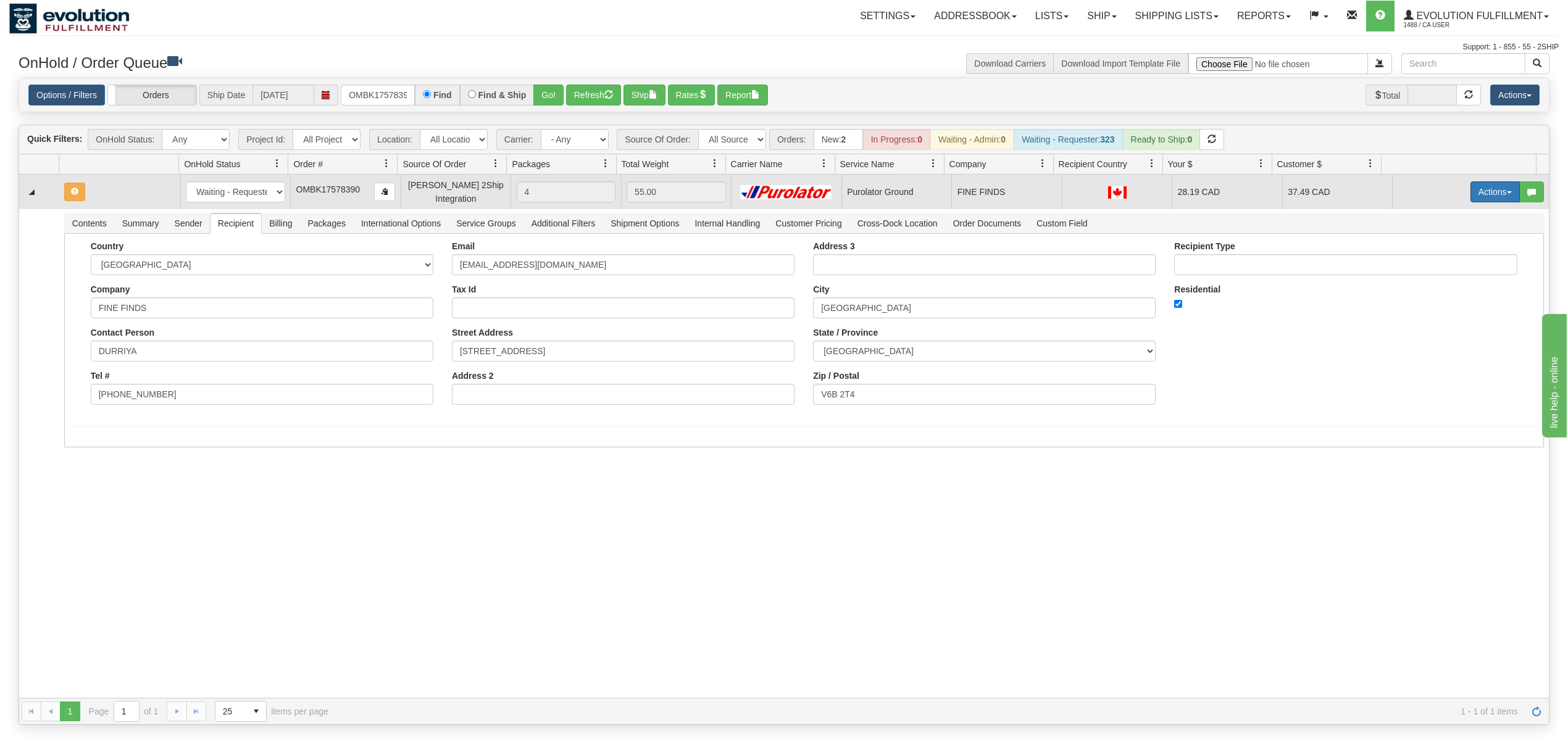
click at [1471, 192] on button "Actions" at bounding box center [1495, 192] width 50 height 21
click at [1433, 247] on span "Rate All Services" at bounding box center [1470, 247] width 74 height 10
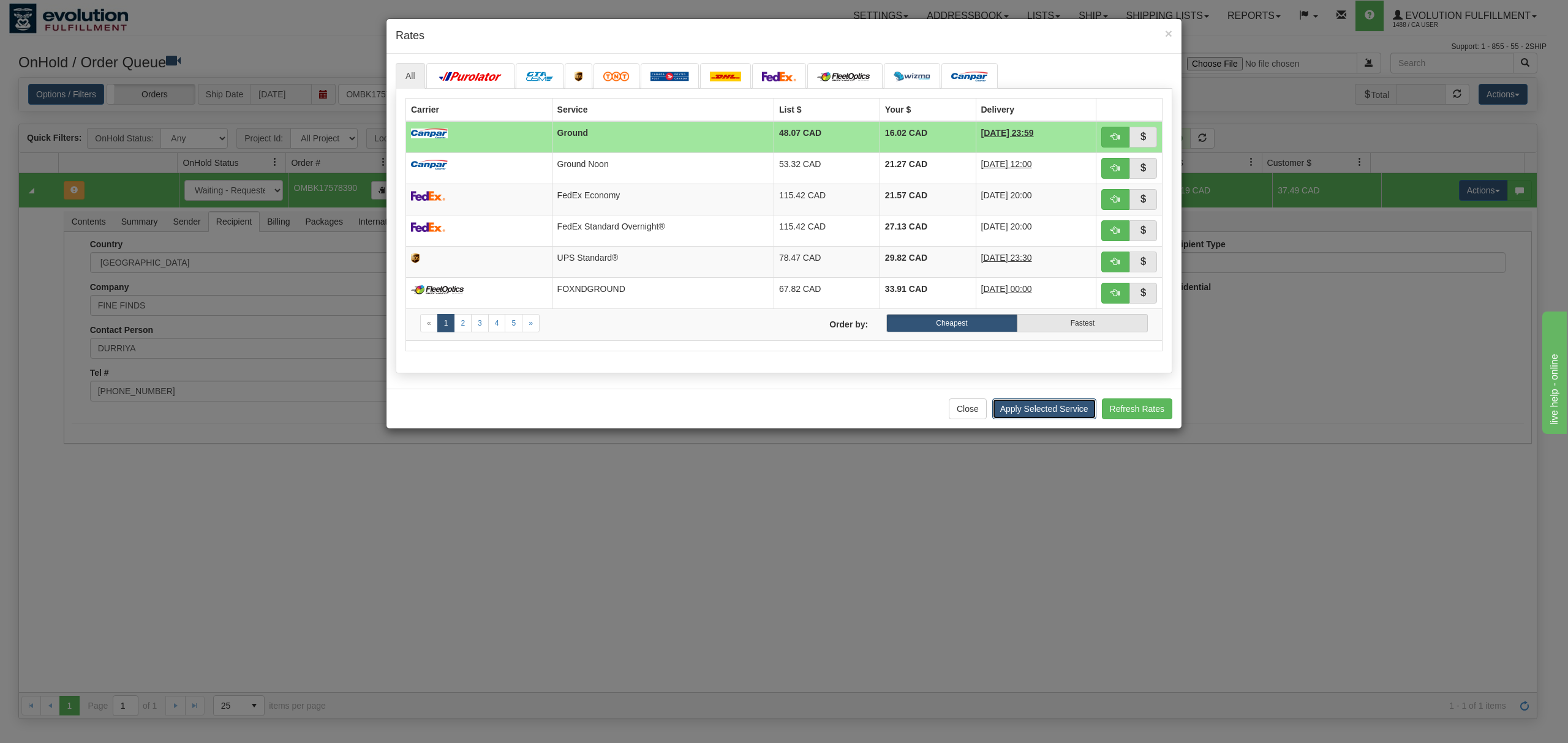
click at [1052, 419] on button "Apply Selected Service" at bounding box center [1044, 409] width 104 height 21
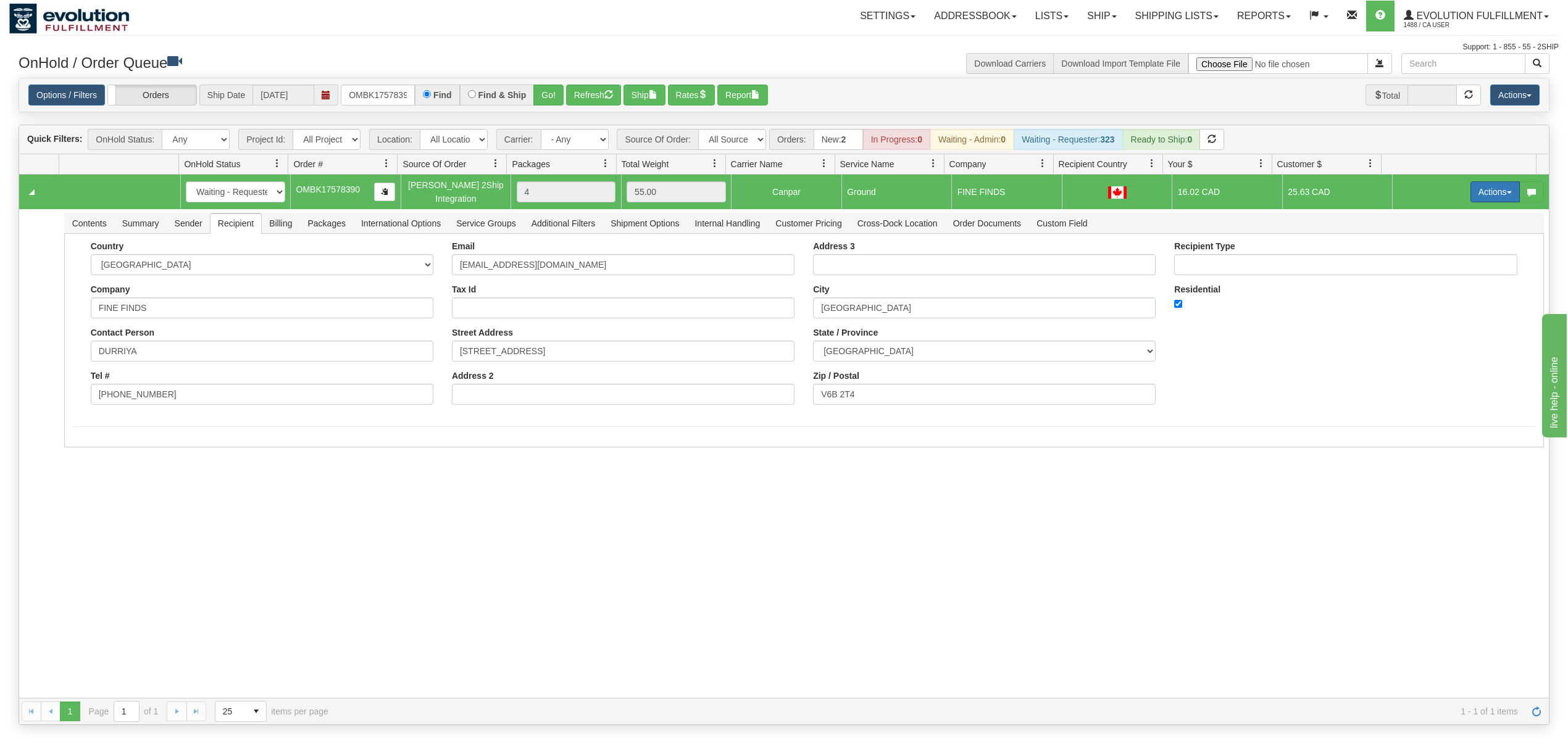
click at [1482, 203] on button "Actions" at bounding box center [1495, 192] width 50 height 21
click at [1460, 245] on span "Rate All Services" at bounding box center [1470, 247] width 74 height 10
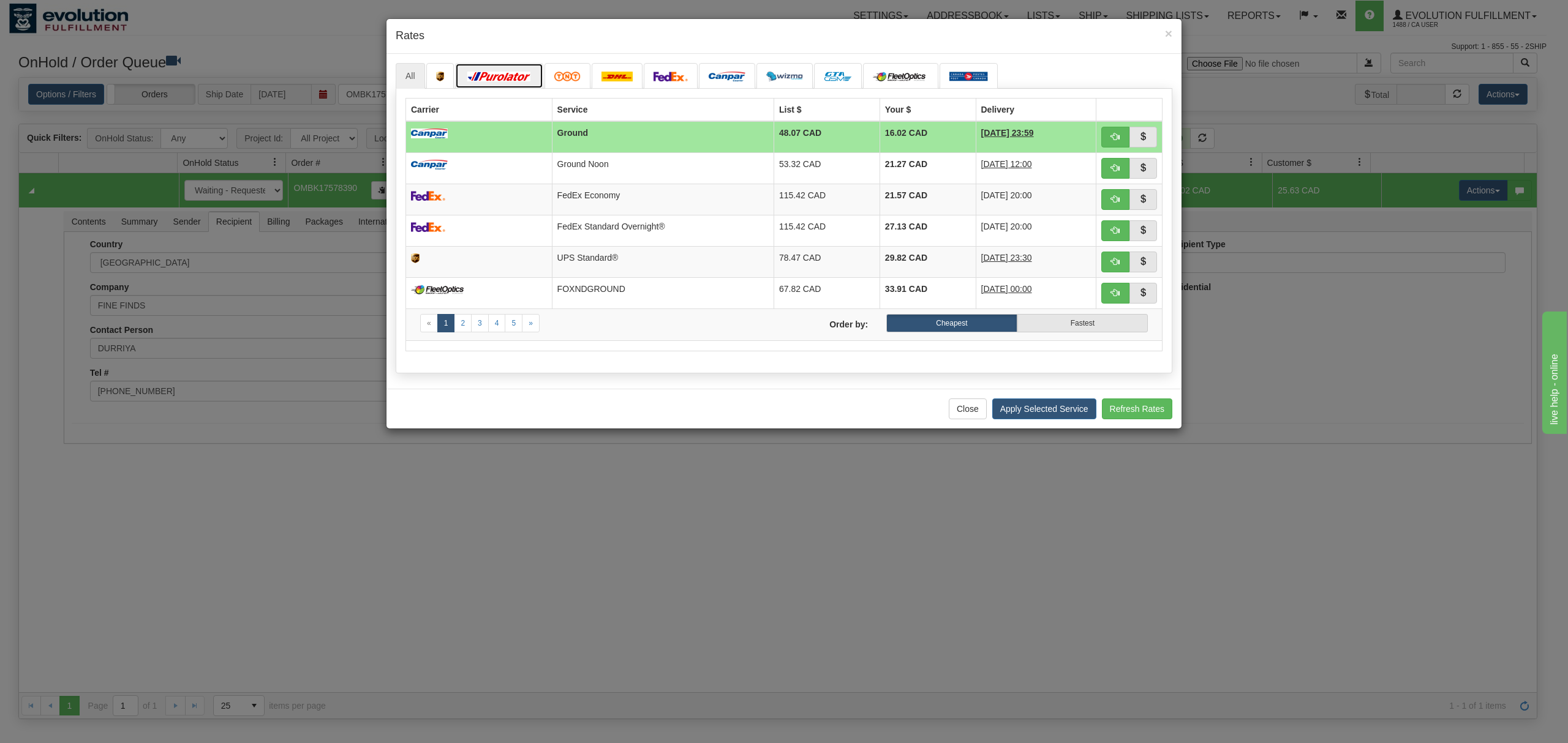
click at [515, 71] on link at bounding box center [499, 76] width 88 height 26
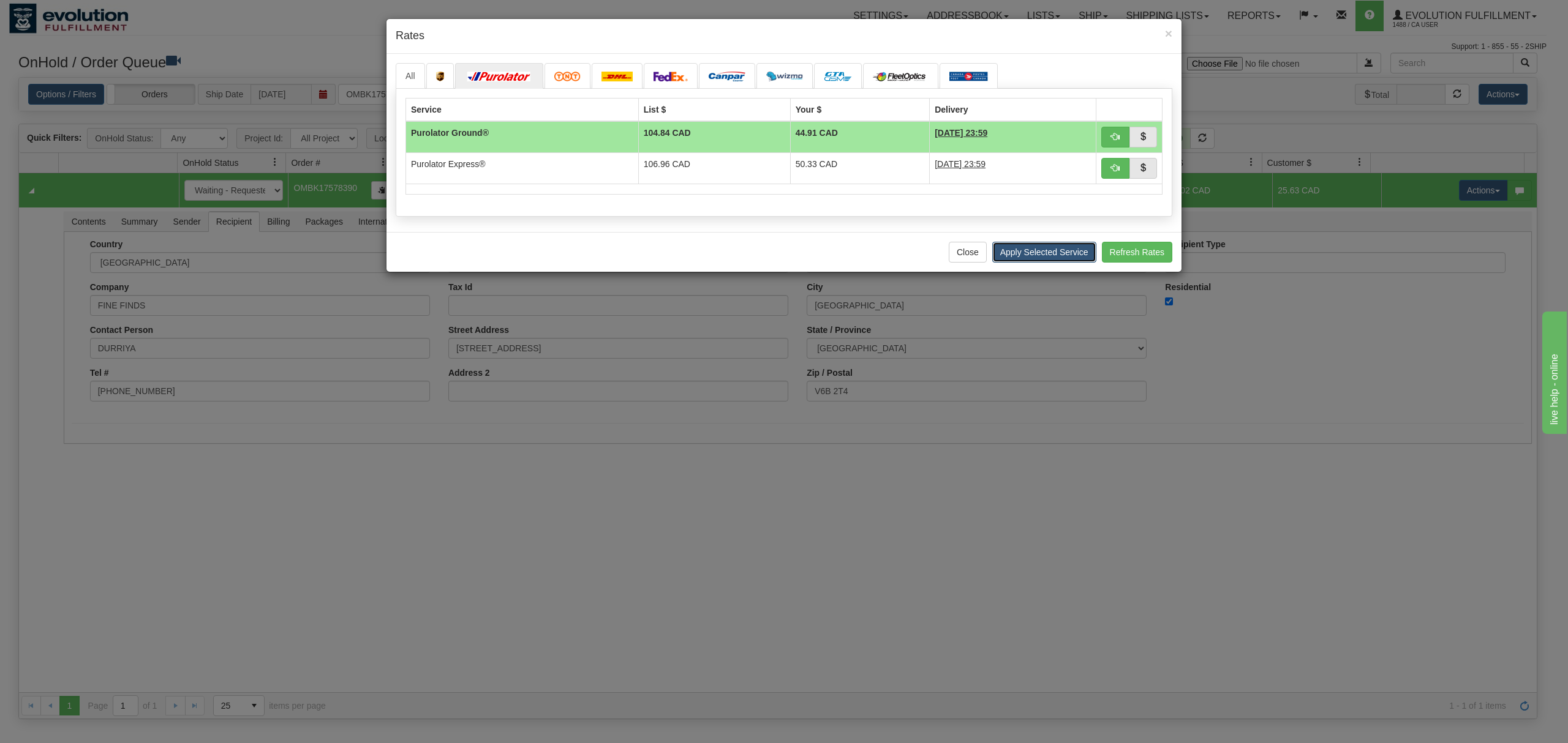
click at [1049, 253] on button "Apply Selected Service" at bounding box center [1044, 252] width 104 height 21
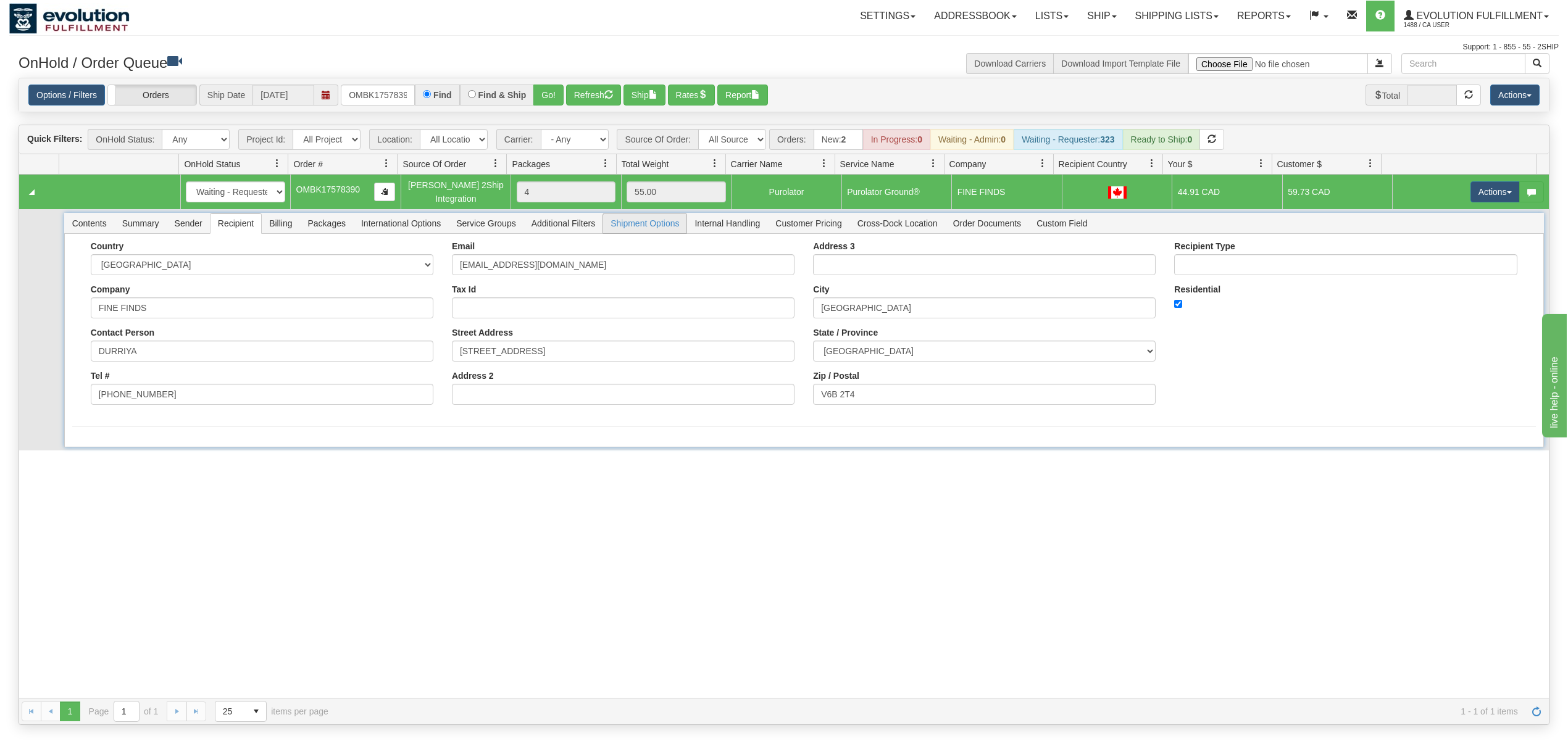
click at [635, 229] on span "Shipment Options" at bounding box center [645, 224] width 84 height 20
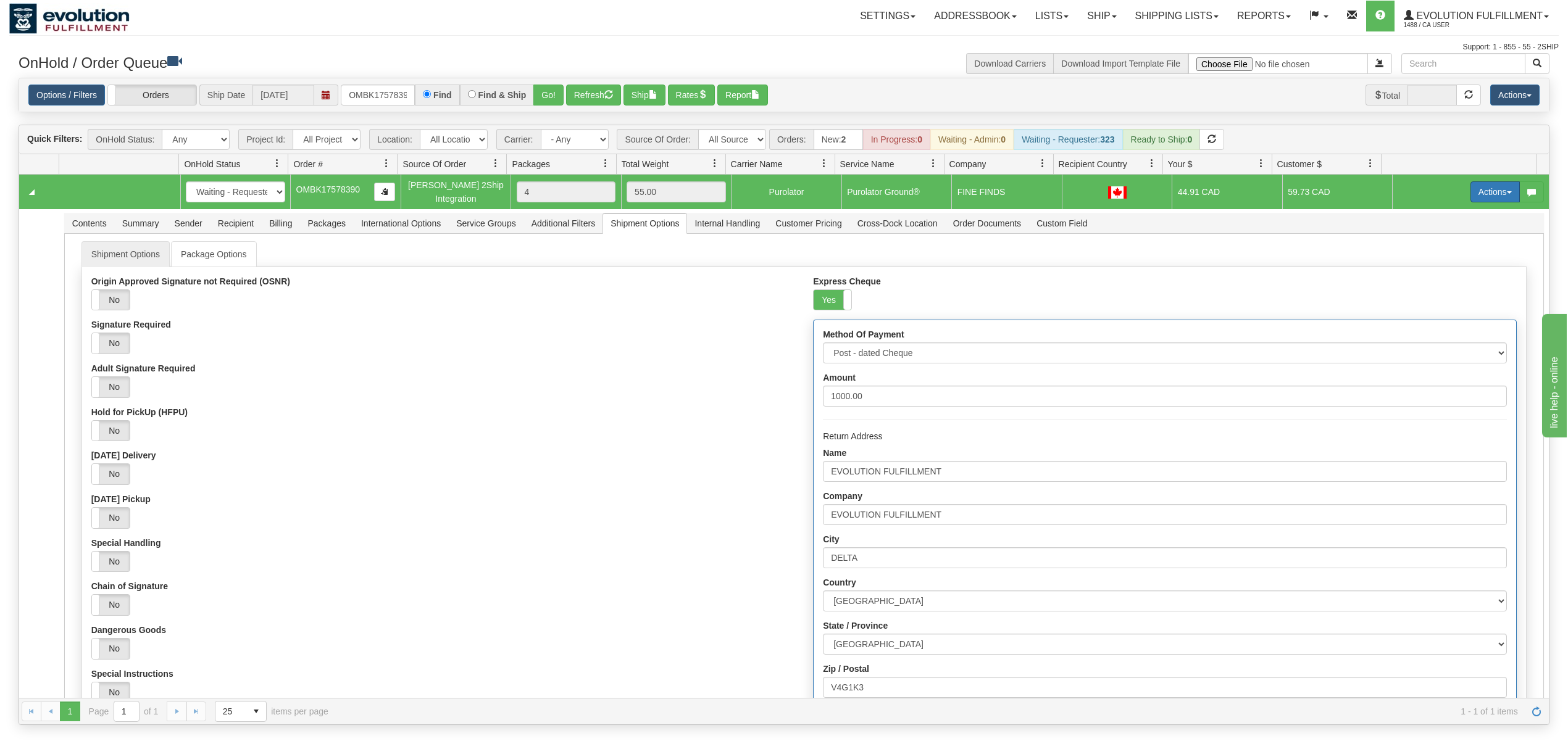
click at [1472, 195] on button "Actions" at bounding box center [1495, 192] width 50 height 21
click at [1435, 235] on span "Refresh Rates" at bounding box center [1465, 231] width 64 height 10
drag, startPoint x: 1462, startPoint y: 6, endPoint x: 1471, endPoint y: 25, distance: 21.0
click at [1462, 7] on link "Evolution Fulfillment 1488 / CA User" at bounding box center [1476, 16] width 164 height 31
click at [1475, 80] on span "LOG OUT" at bounding box center [1475, 75] width 39 height 10
